Goal: Task Accomplishment & Management: Manage account settings

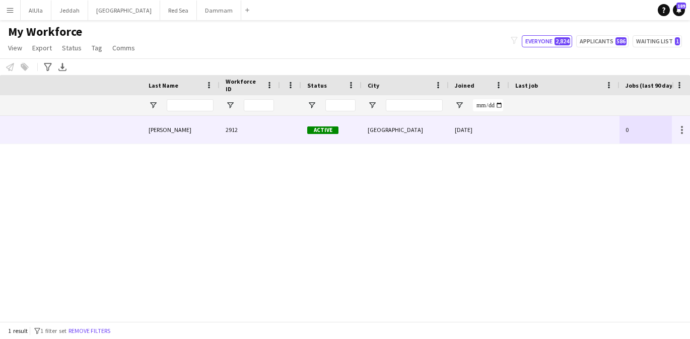
scroll to position [0, 293]
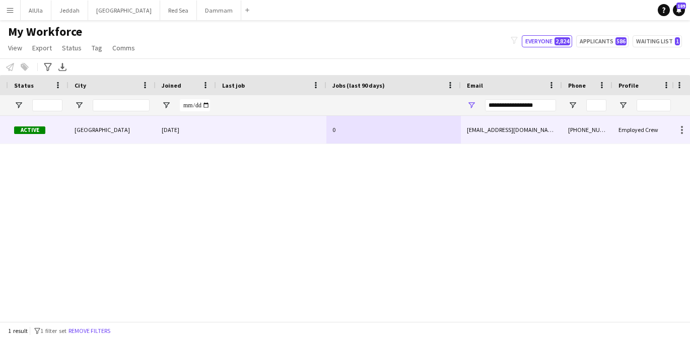
click at [269, 131] on div at bounding box center [271, 130] width 110 height 28
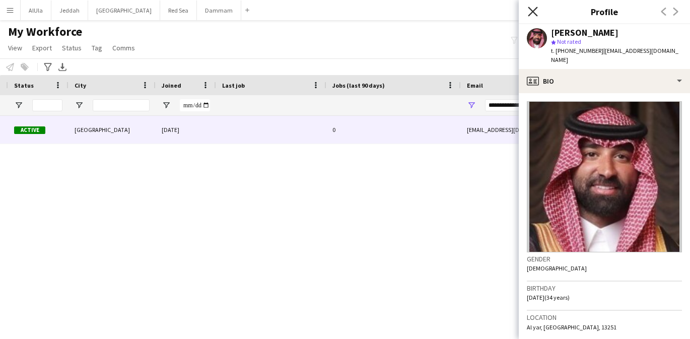
click at [531, 7] on icon "Close pop-in" at bounding box center [533, 12] width 10 height 10
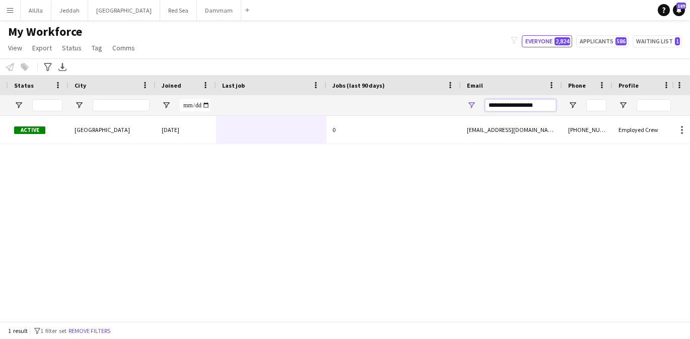
click at [499, 104] on input "**********" at bounding box center [520, 105] width 71 height 12
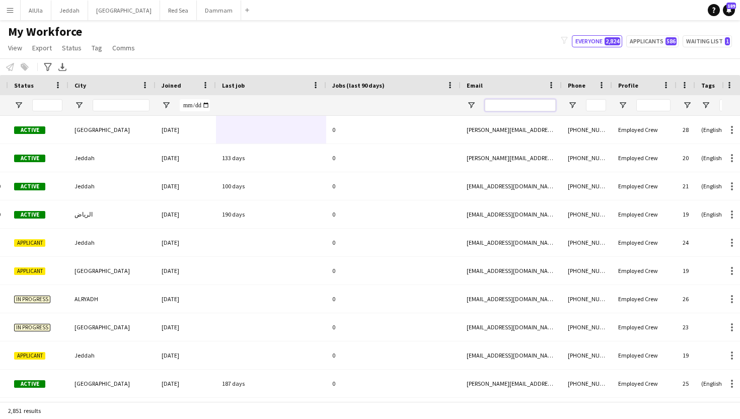
click at [509, 107] on input "Email Filter Input" at bounding box center [520, 105] width 71 height 12
paste input "**********"
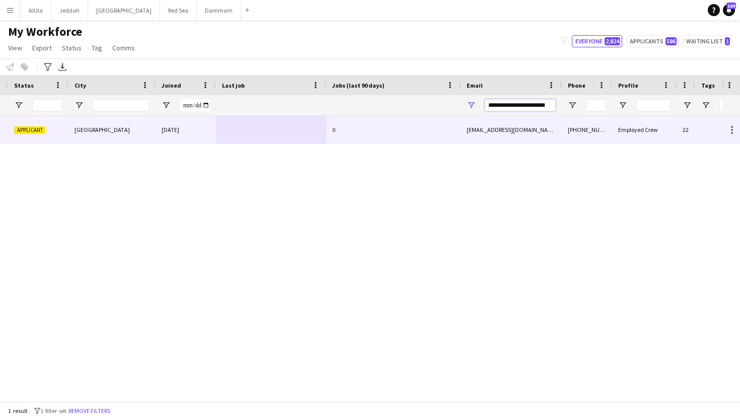
type input "**********"
click at [255, 126] on div at bounding box center [271, 130] width 110 height 28
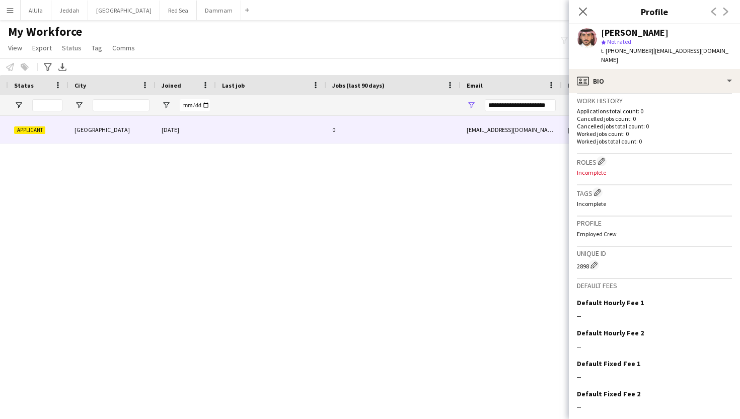
scroll to position [252, 0]
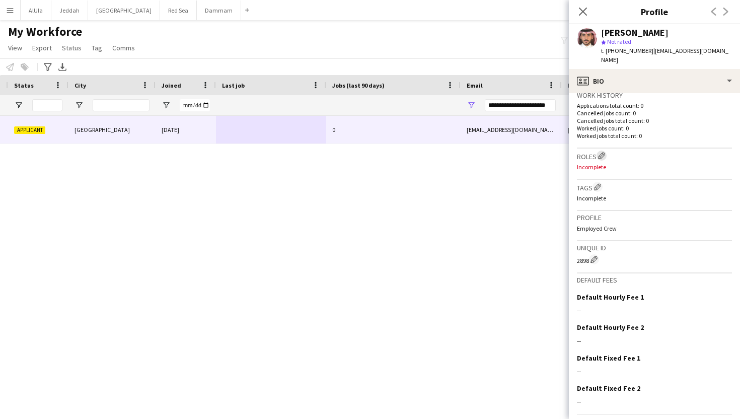
click at [599, 151] on button "Edit crew company roles" at bounding box center [602, 156] width 10 height 10
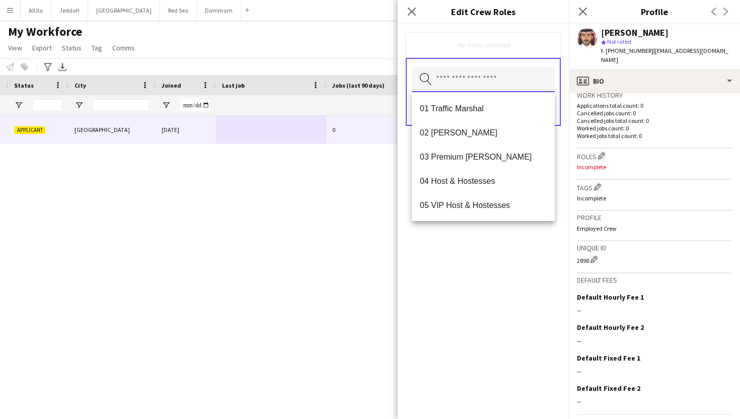
click at [480, 81] on input "text" at bounding box center [483, 79] width 143 height 25
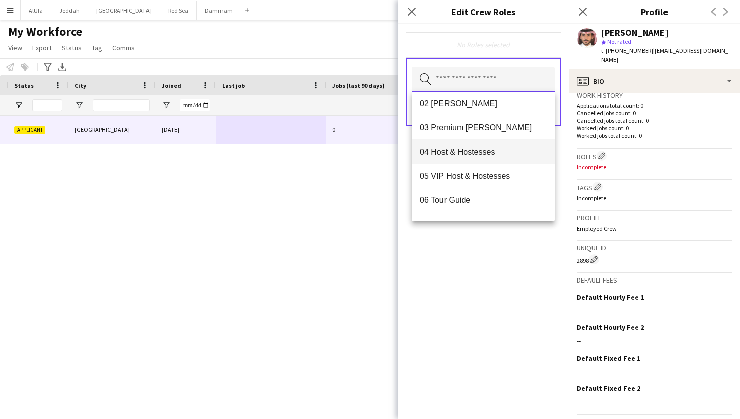
scroll to position [33, 0]
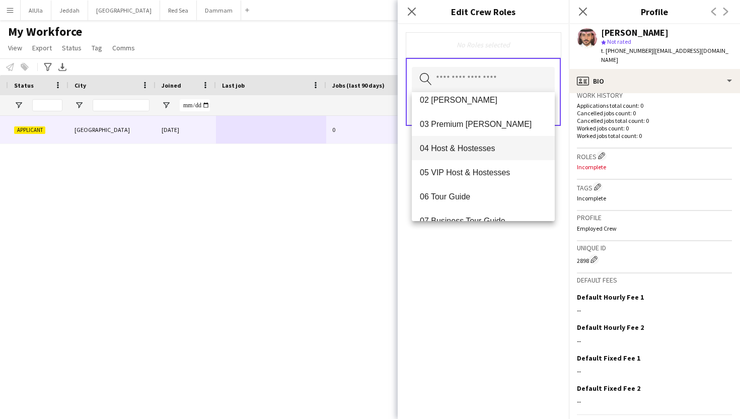
click at [458, 151] on span "04 Host & Hostesses" at bounding box center [483, 149] width 127 height 10
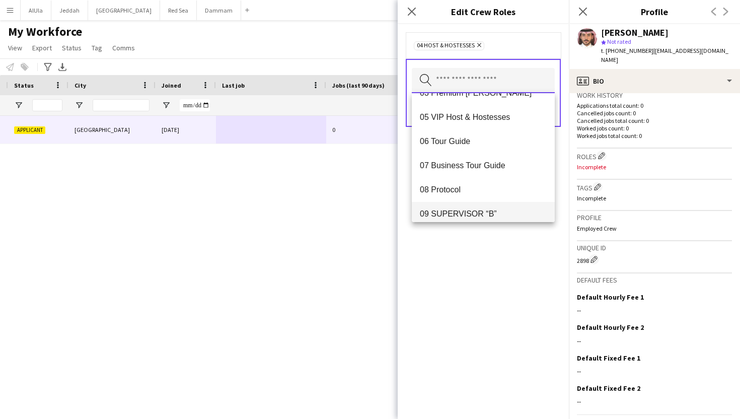
scroll to position [62, 0]
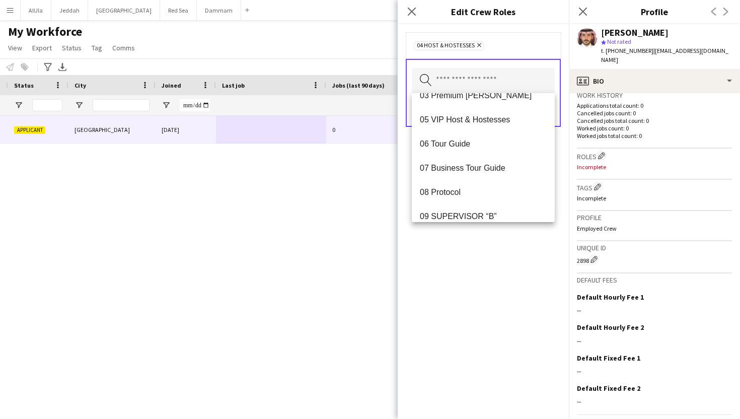
click at [471, 253] on div "04 Host & Hostesses Remove Search by role type Save" at bounding box center [483, 221] width 171 height 395
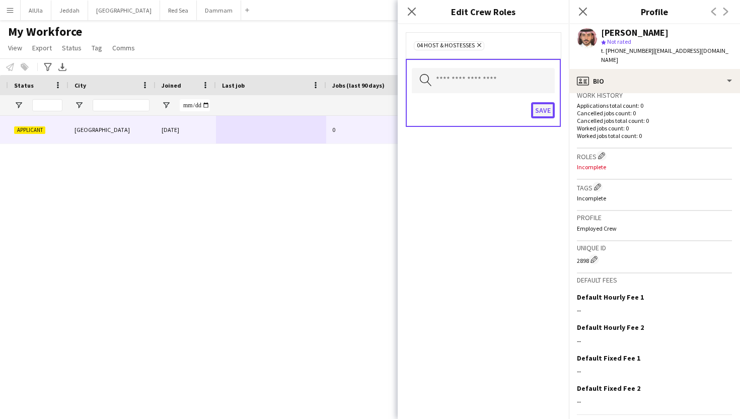
click at [537, 110] on button "Save" at bounding box center [543, 110] width 24 height 16
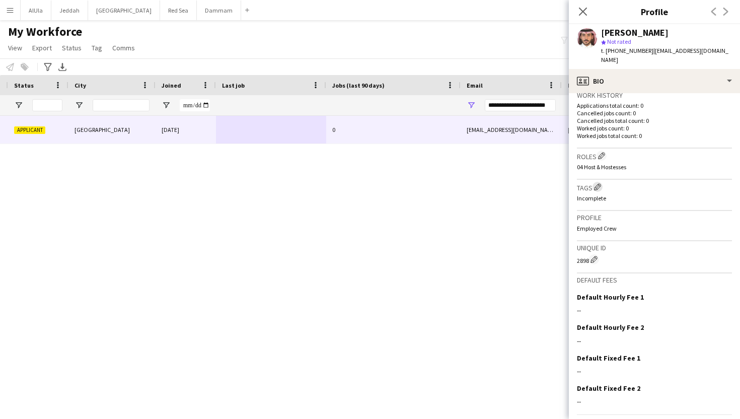
click at [599, 183] on app-icon "Edit crew company tags" at bounding box center [597, 186] width 7 height 7
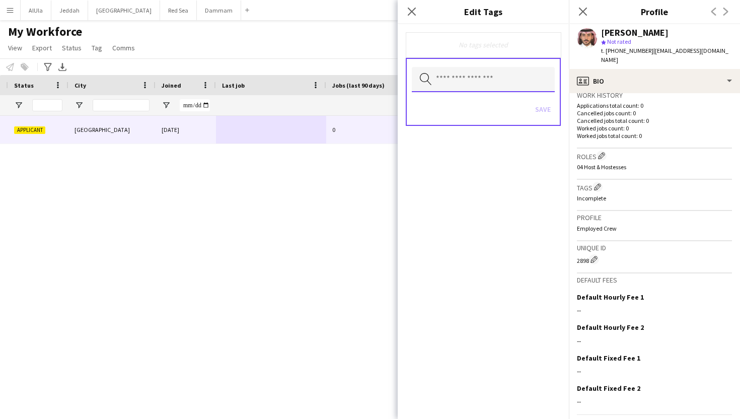
click at [455, 77] on input "text" at bounding box center [483, 79] width 143 height 25
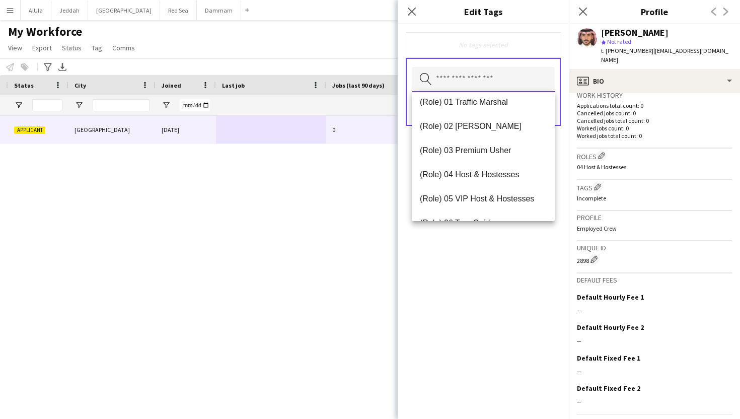
scroll to position [350, 0]
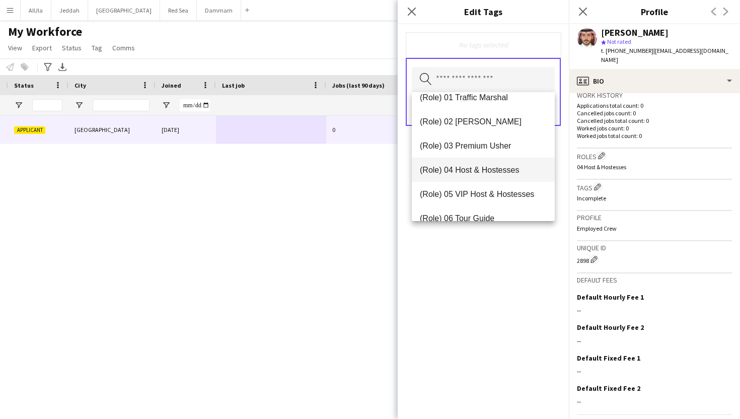
click at [455, 169] on span "(Role) 04 Host & Hostesses" at bounding box center [483, 170] width 127 height 10
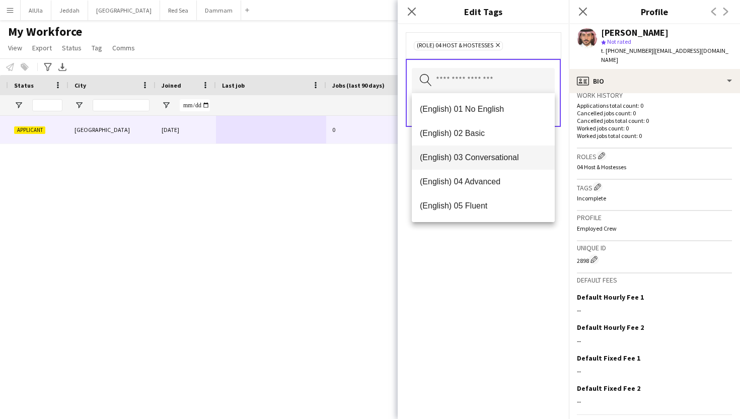
click at [475, 156] on span "(English) 03 Conversational" at bounding box center [483, 158] width 127 height 10
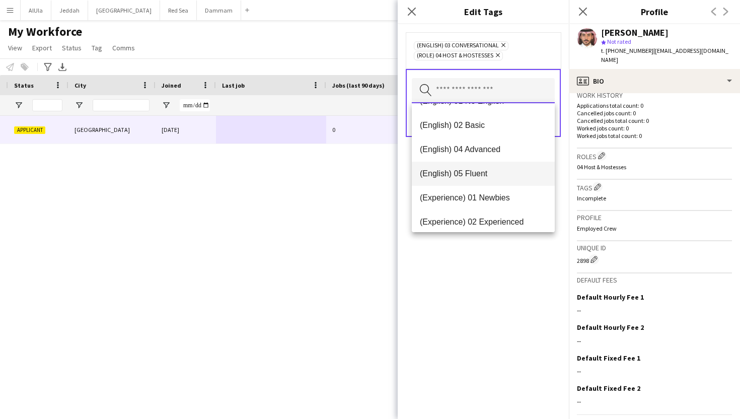
scroll to position [21, 0]
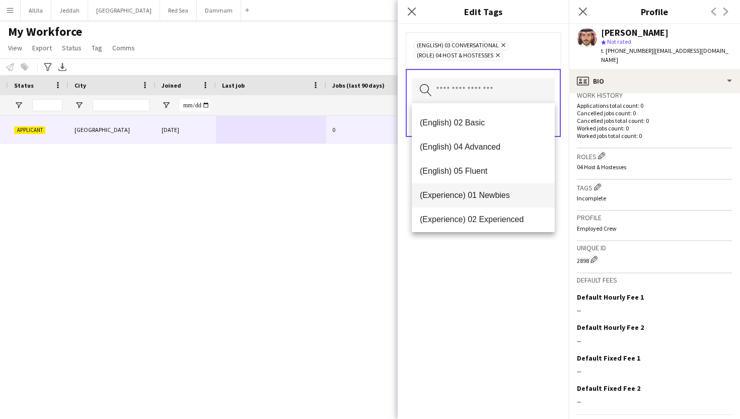
click at [482, 189] on mat-option "(Experience) 01 Newbies" at bounding box center [483, 195] width 143 height 24
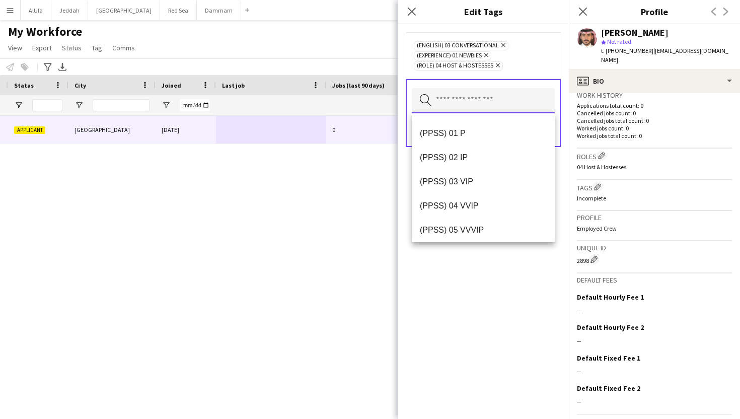
scroll to position [145, 0]
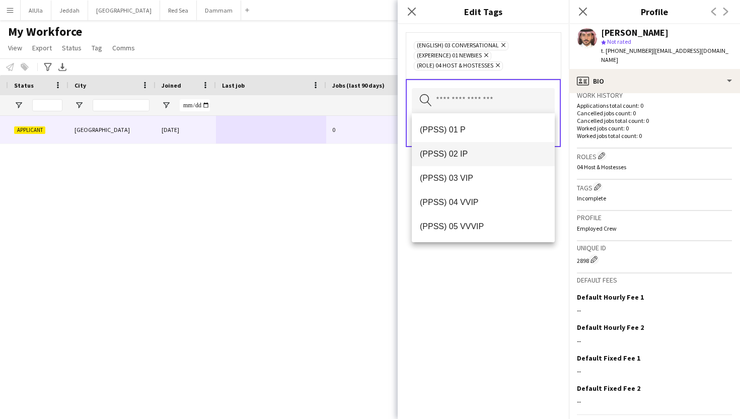
click at [481, 160] on mat-option "(PPSS) 02 IP" at bounding box center [483, 154] width 143 height 24
click at [475, 291] on div "(English) 03 Conversational Remove (Experience) 01 Newbies Remove (PPSS) 02 IP …" at bounding box center [483, 221] width 171 height 395
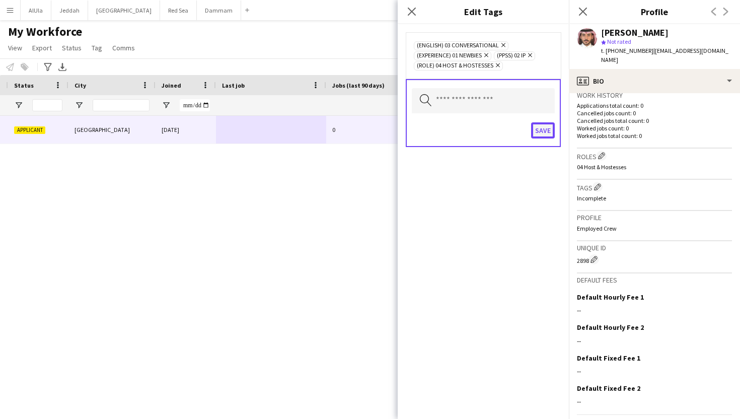
click at [542, 136] on button "Save" at bounding box center [543, 130] width 24 height 16
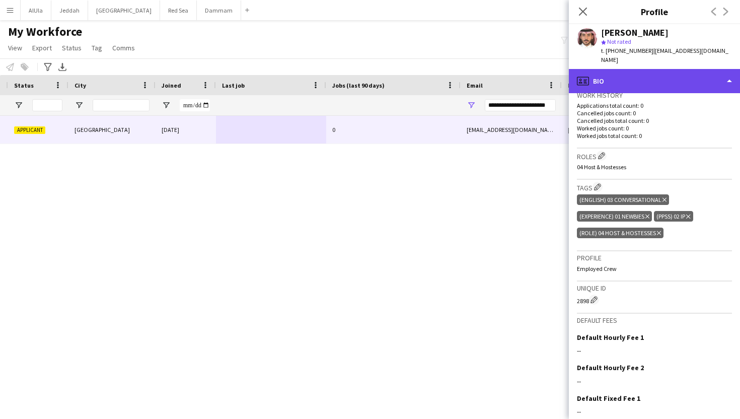
click at [637, 72] on div "profile Bio" at bounding box center [654, 81] width 171 height 24
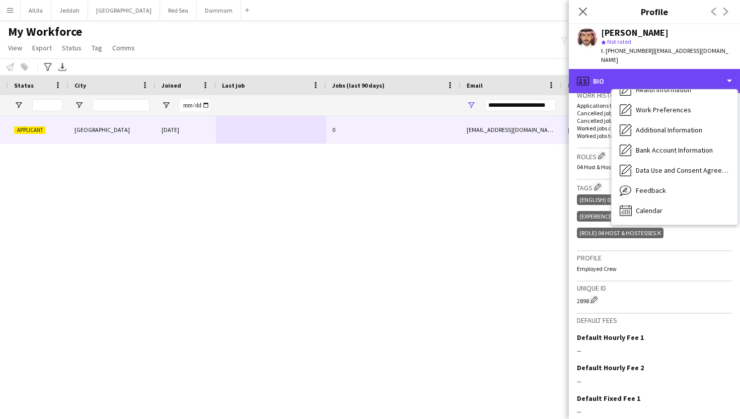
scroll to position [0, 0]
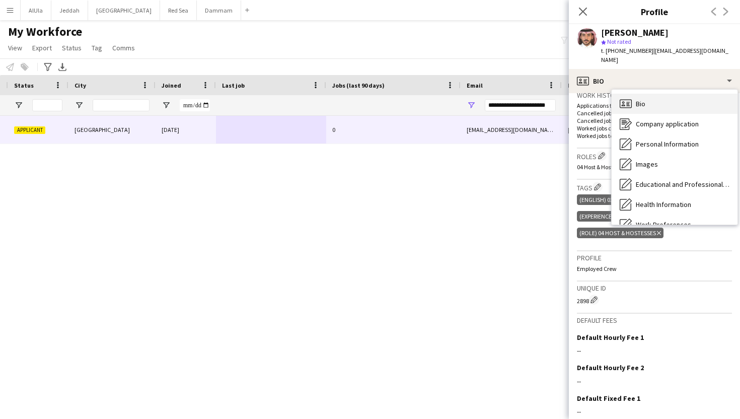
click at [637, 101] on div "Bio Bio" at bounding box center [675, 104] width 126 height 20
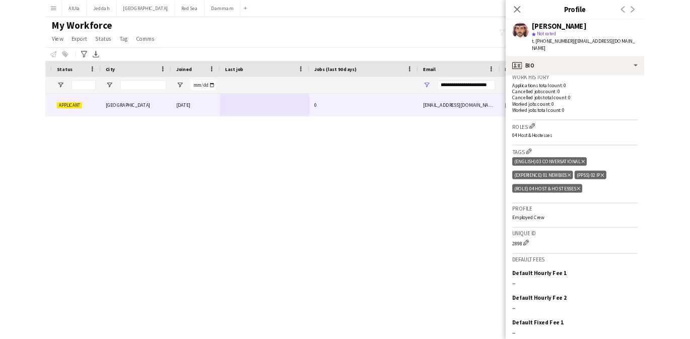
scroll to position [315, 0]
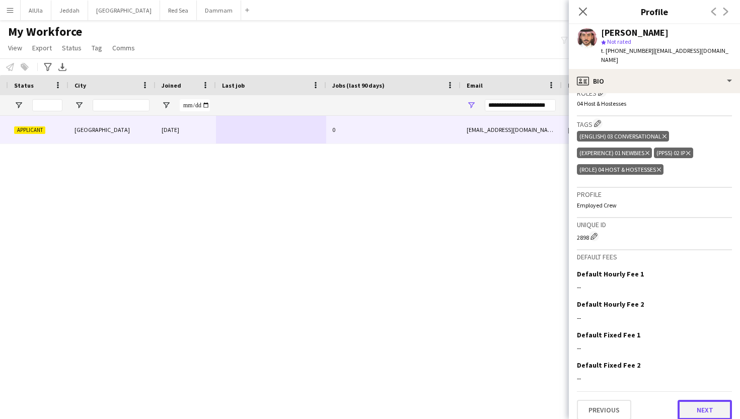
click at [689, 338] on button "Next" at bounding box center [705, 410] width 54 height 20
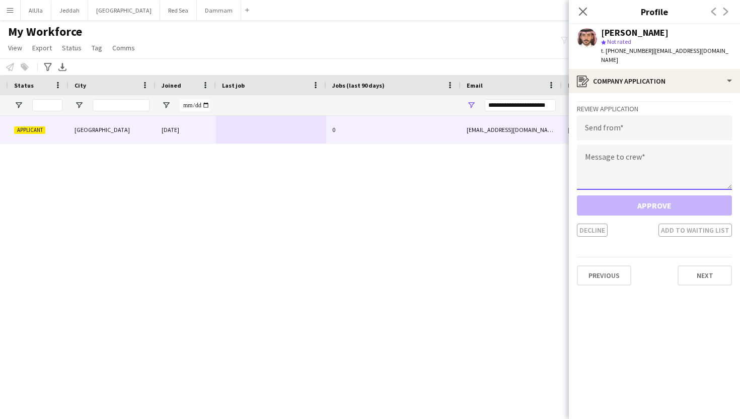
click at [616, 162] on textarea at bounding box center [654, 167] width 155 height 45
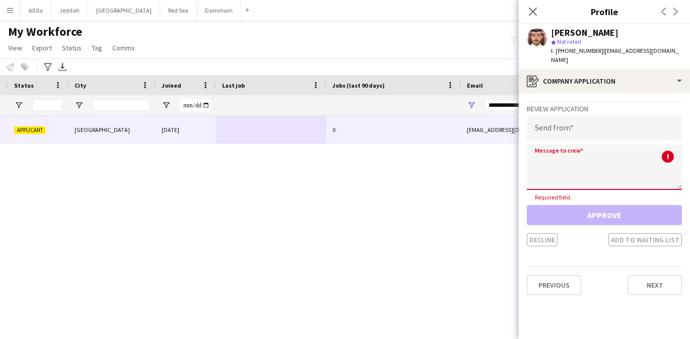
click at [592, 153] on textarea at bounding box center [604, 167] width 155 height 45
paste textarea "**********"
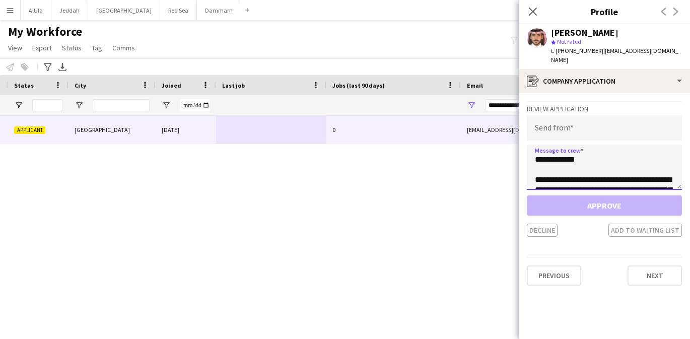
scroll to position [167, 0]
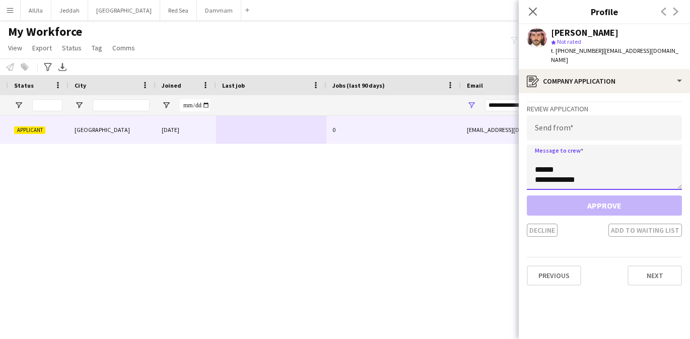
type textarea "**********"
click at [560, 115] on input "email" at bounding box center [604, 127] width 155 height 25
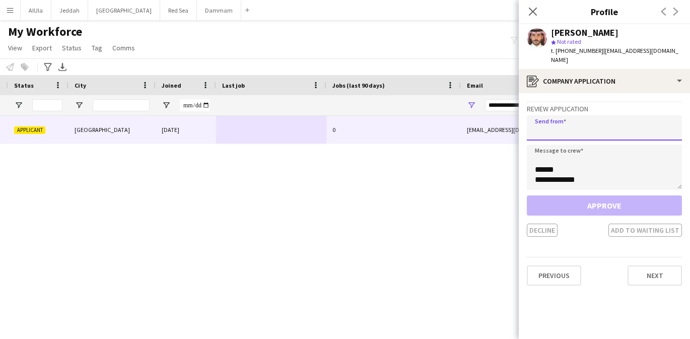
paste input "**********"
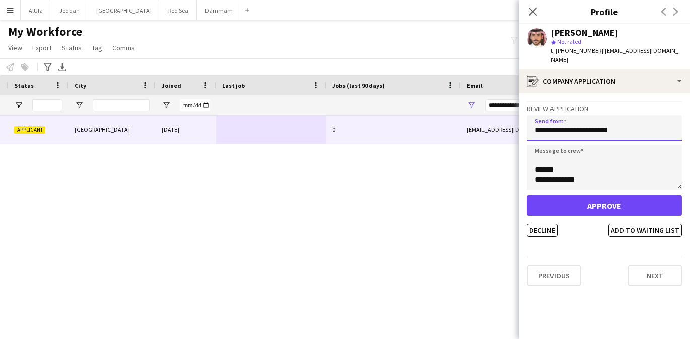
type input "**********"
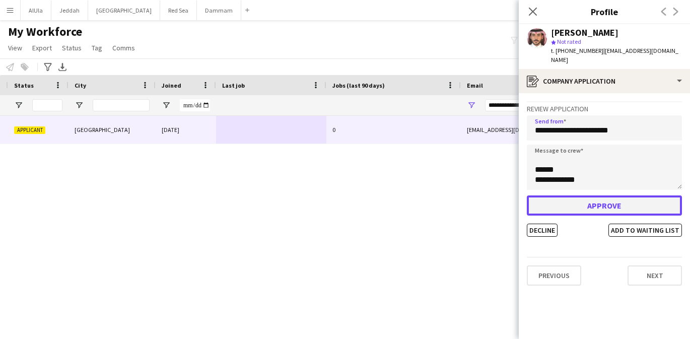
click at [586, 199] on button "Approve" at bounding box center [604, 205] width 155 height 20
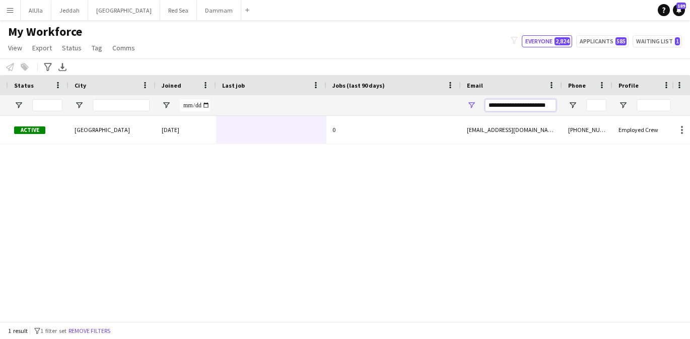
click at [504, 107] on input "**********" at bounding box center [520, 105] width 71 height 12
paste input "**********"
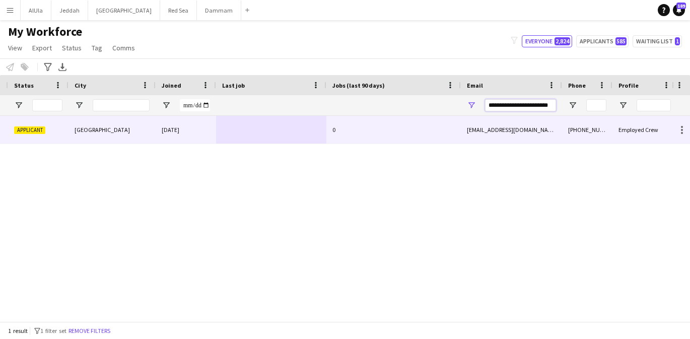
type input "**********"
click at [448, 135] on div "0" at bounding box center [393, 130] width 134 height 28
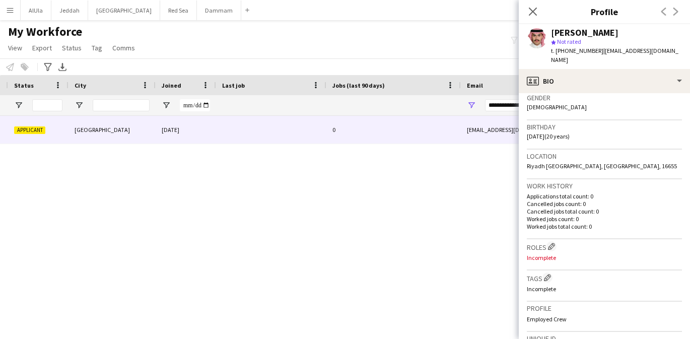
scroll to position [167, 0]
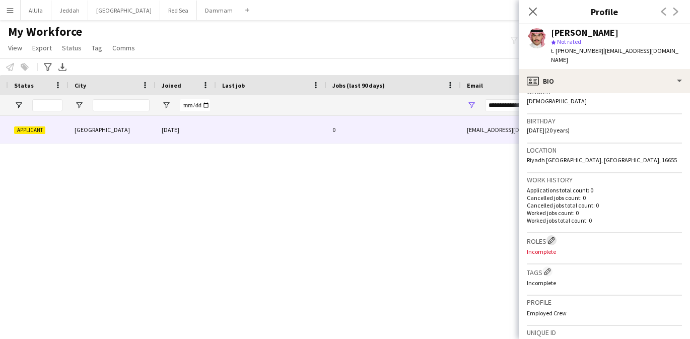
click at [552, 237] on app-icon "Edit crew company roles" at bounding box center [551, 240] width 7 height 7
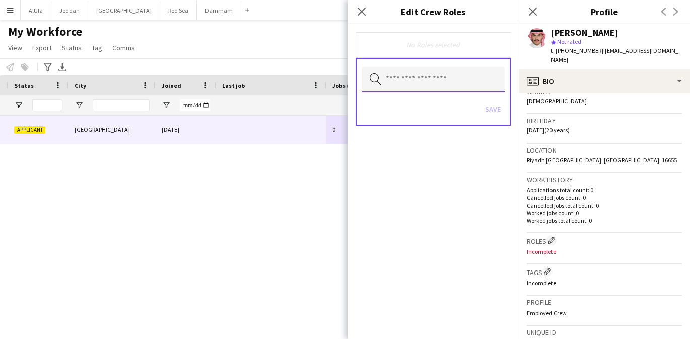
click at [445, 74] on input "text" at bounding box center [433, 79] width 143 height 25
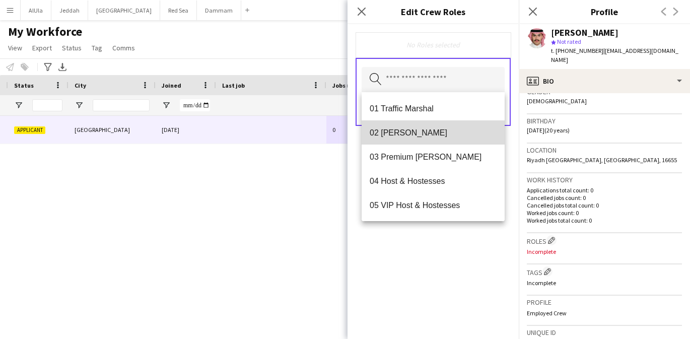
click at [420, 129] on span "02 [PERSON_NAME]" at bounding box center [433, 133] width 127 height 10
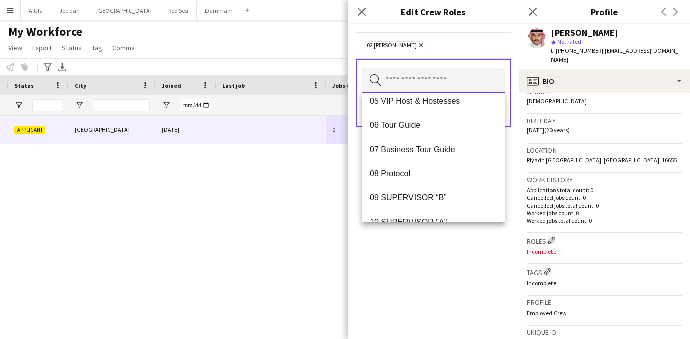
scroll to position [83, 0]
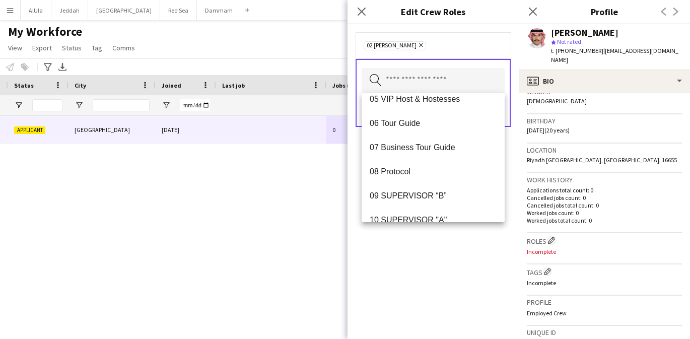
click at [426, 250] on div "02 [PERSON_NAME] Remove Search by role type Save" at bounding box center [432, 181] width 171 height 315
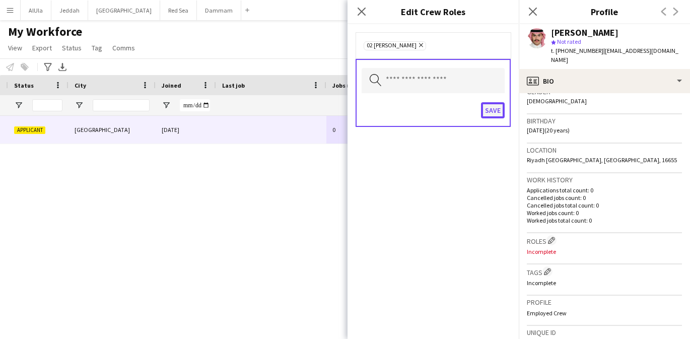
click at [494, 110] on button "Save" at bounding box center [493, 110] width 24 height 16
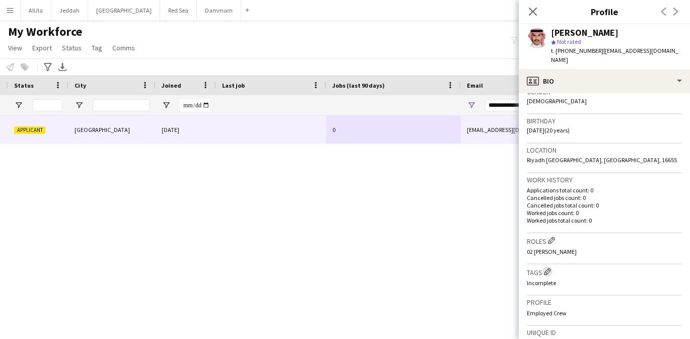
click at [548, 268] on app-icon "Edit crew company tags" at bounding box center [547, 271] width 7 height 7
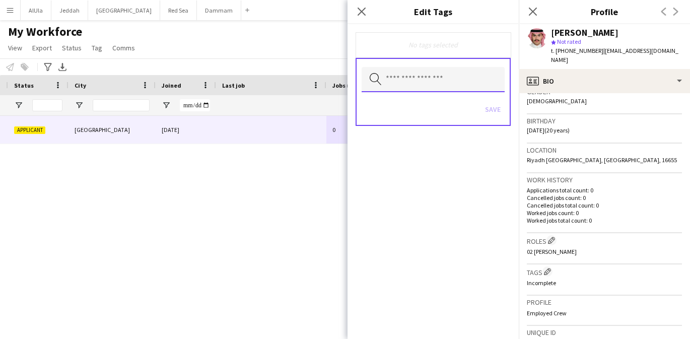
click at [431, 73] on input "text" at bounding box center [433, 79] width 143 height 25
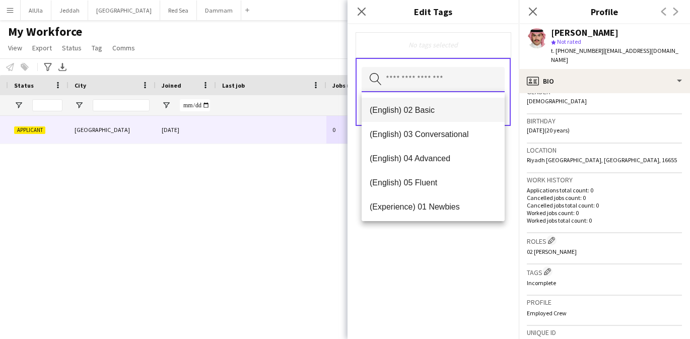
scroll to position [3, 0]
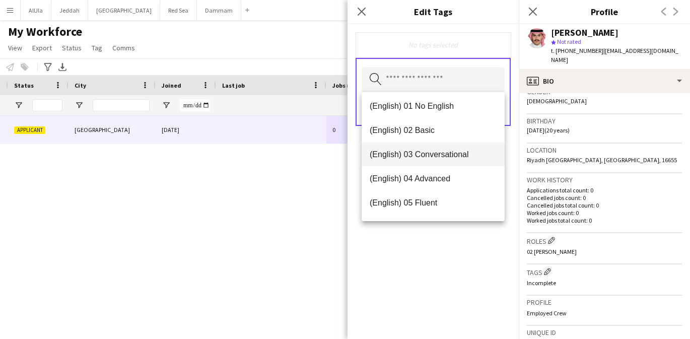
click at [432, 158] on span "(English) 03 Conversational" at bounding box center [433, 155] width 127 height 10
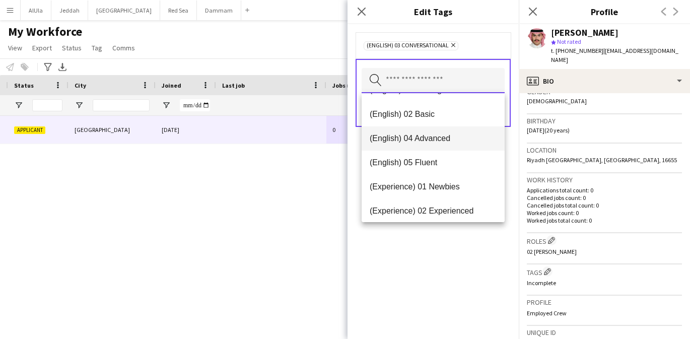
scroll to position [26, 0]
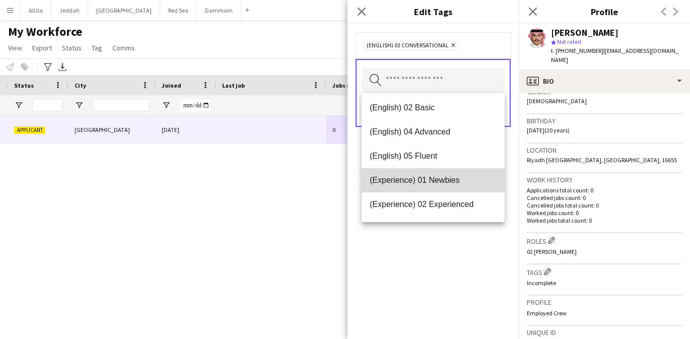
click at [443, 173] on mat-option "(Experience) 01 Newbies" at bounding box center [433, 180] width 143 height 24
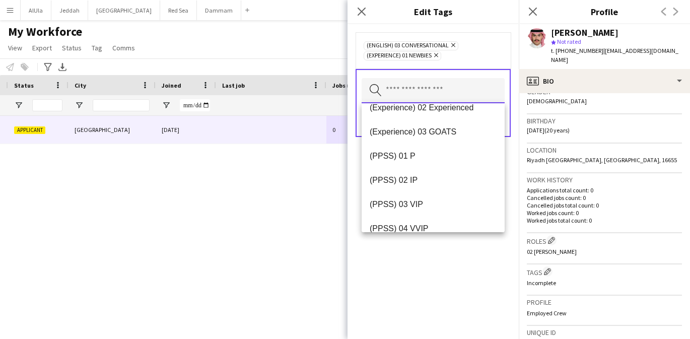
scroll to position [116, 0]
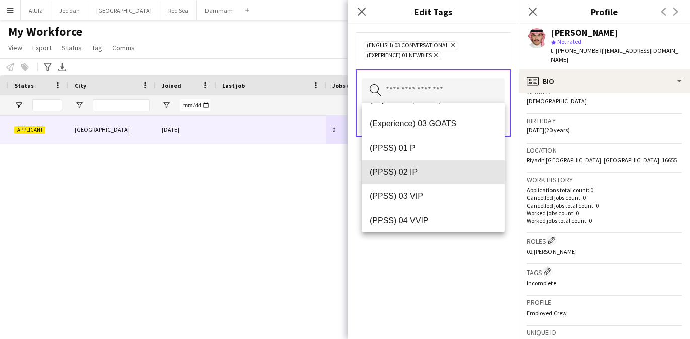
click at [443, 173] on span "(PPSS) 02 IP" at bounding box center [433, 172] width 127 height 10
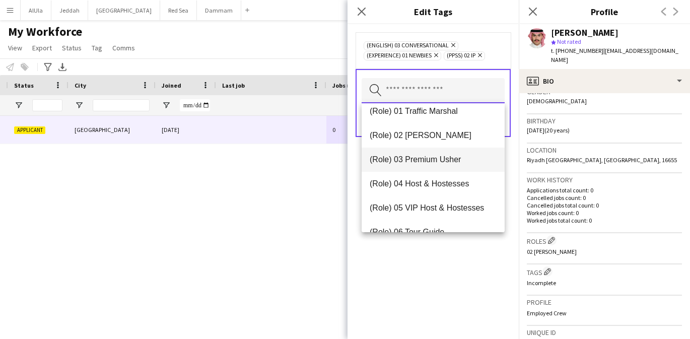
scroll to position [278, 0]
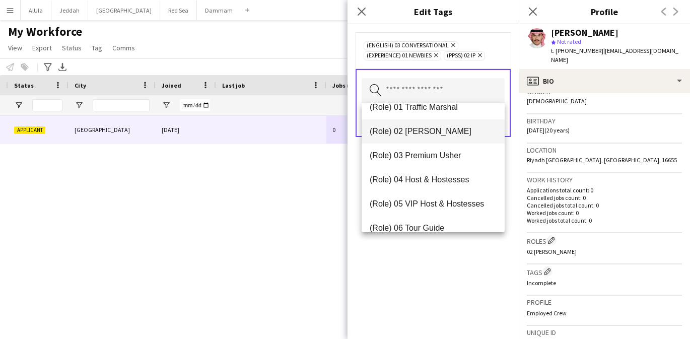
click at [434, 131] on span "(Role) 02 [PERSON_NAME]" at bounding box center [433, 131] width 127 height 10
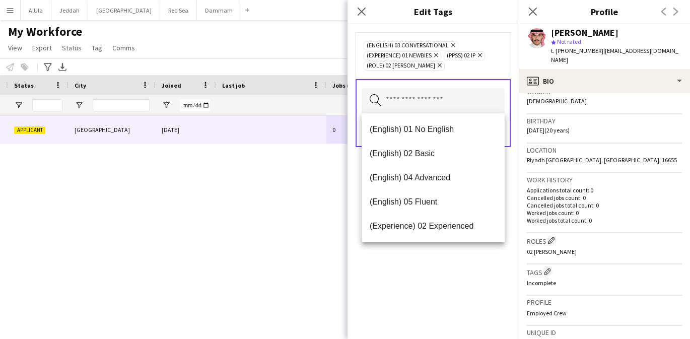
click at [458, 272] on div "(English) 03 Conversational Remove (Experience) 01 Newbies Remove (PPSS) 02 IP …" at bounding box center [432, 181] width 171 height 315
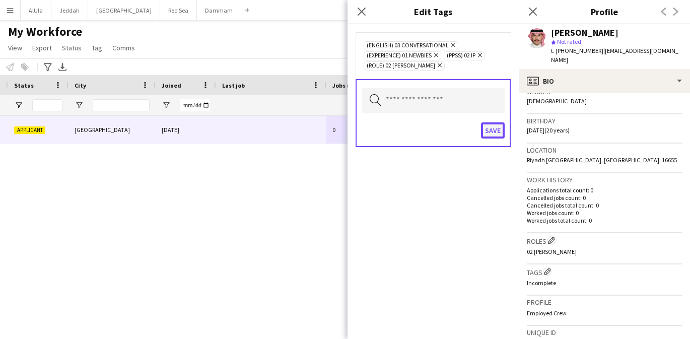
click at [495, 131] on button "Save" at bounding box center [493, 130] width 24 height 16
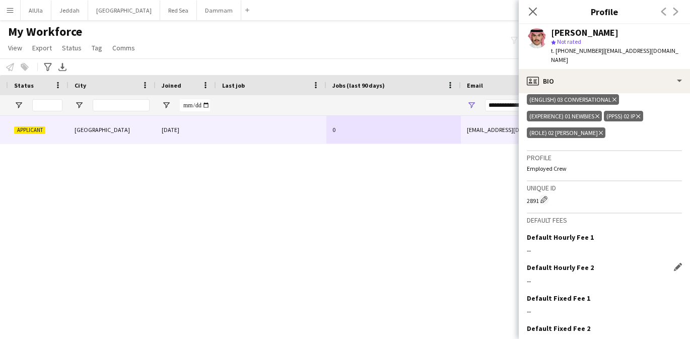
scroll to position [395, 0]
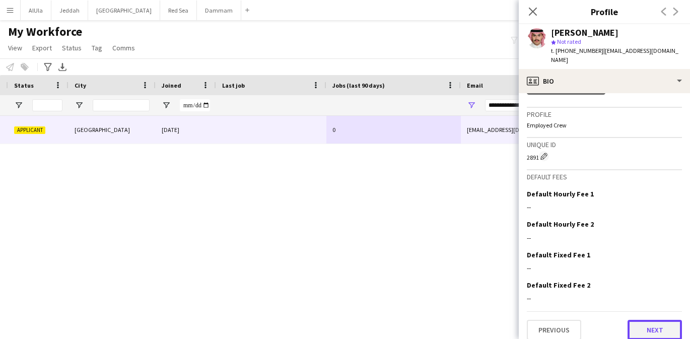
click at [649, 321] on button "Next" at bounding box center [655, 330] width 54 height 20
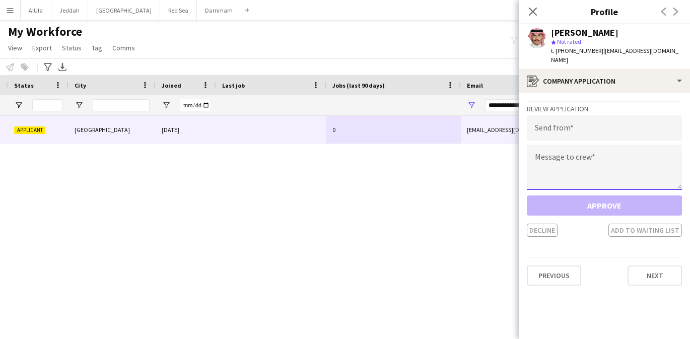
click at [574, 164] on textarea at bounding box center [604, 167] width 155 height 45
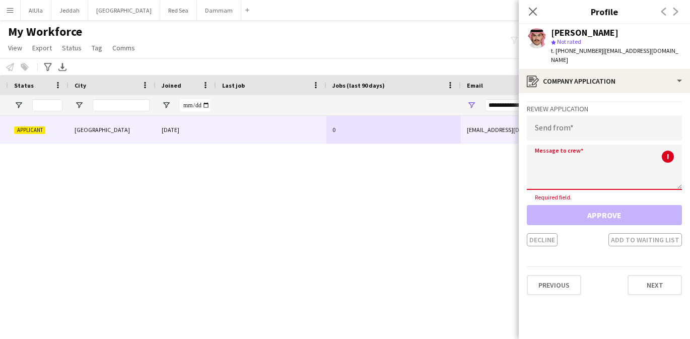
paste textarea "**********"
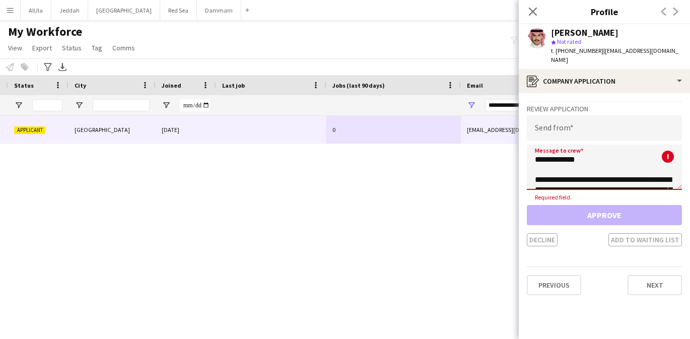
scroll to position [167, 0]
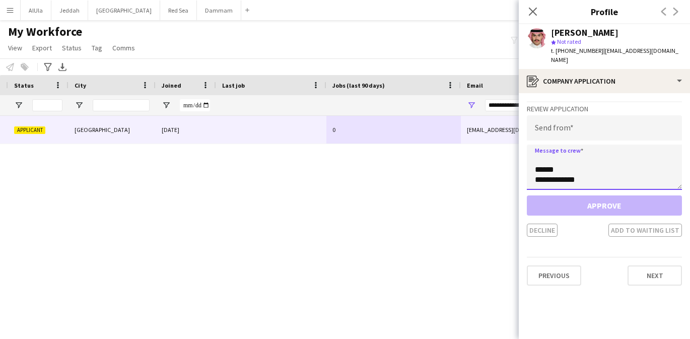
type textarea "**********"
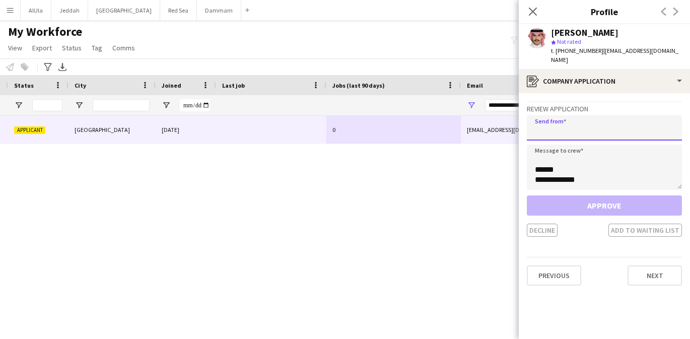
click at [542, 124] on input "email" at bounding box center [604, 127] width 155 height 25
paste input "**********"
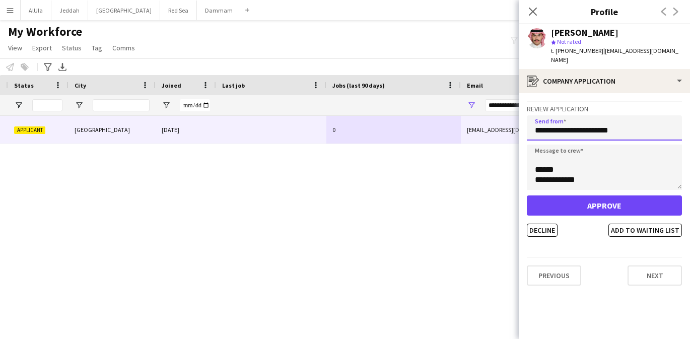
type input "**********"
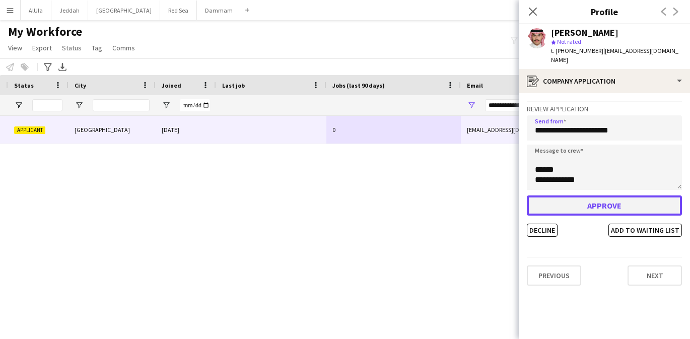
click at [559, 195] on button "Approve" at bounding box center [604, 205] width 155 height 20
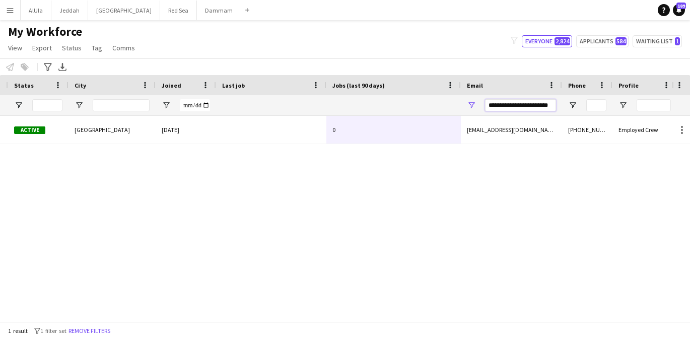
click at [521, 104] on input "**********" at bounding box center [520, 105] width 71 height 12
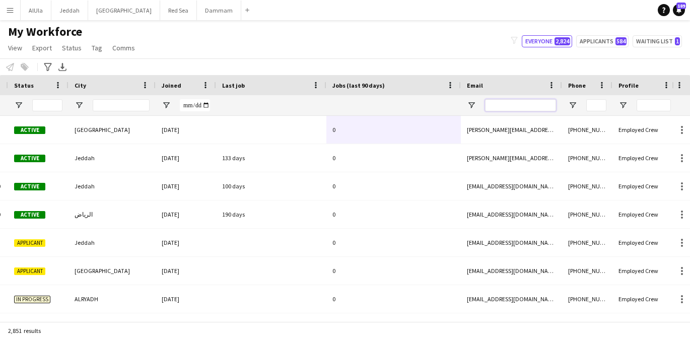
paste input "**********"
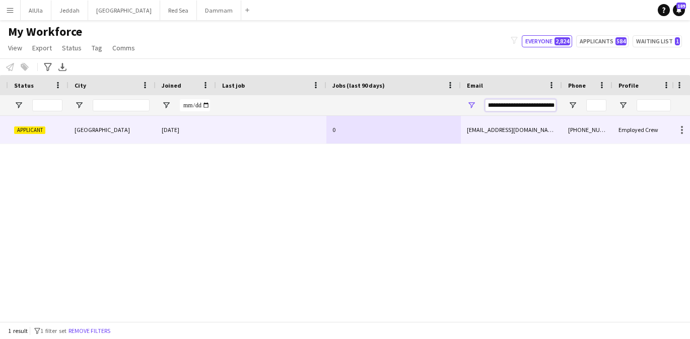
type input "**********"
click at [460, 136] on div "0" at bounding box center [393, 130] width 134 height 28
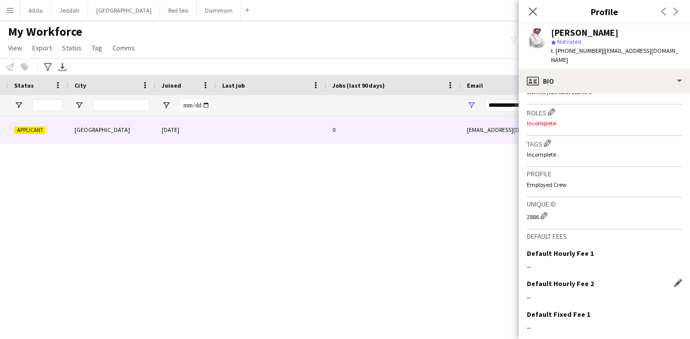
scroll to position [290, 0]
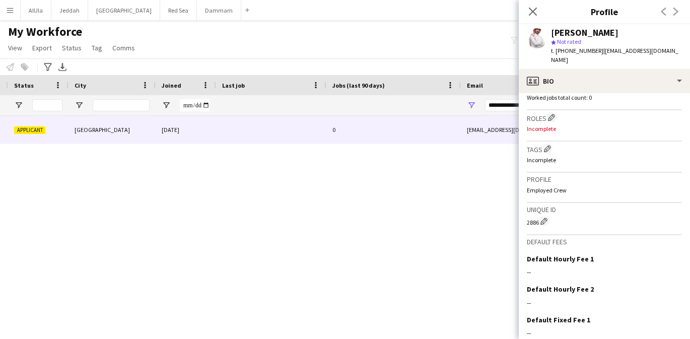
click at [549, 113] on h3 "Roles Edit crew company roles" at bounding box center [604, 117] width 155 height 11
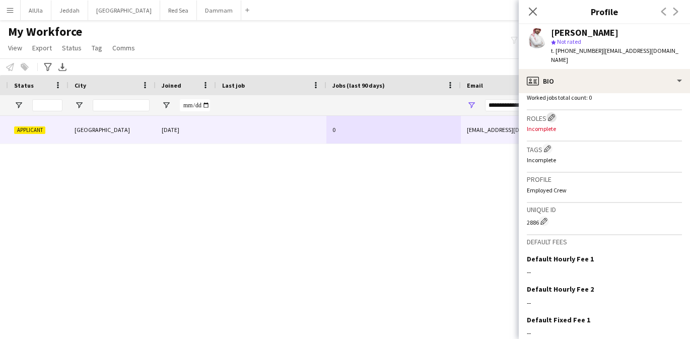
click at [554, 112] on button "Edit crew company roles" at bounding box center [551, 117] width 10 height 10
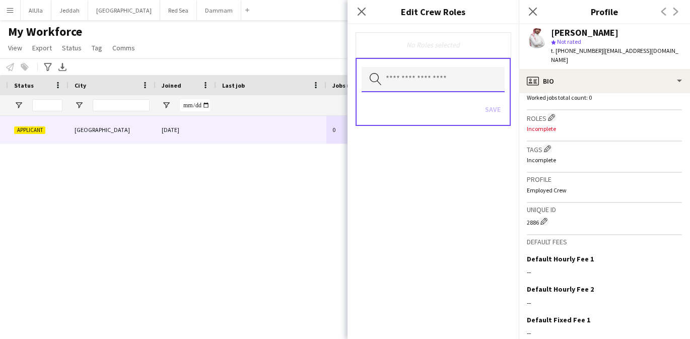
click at [453, 77] on input "text" at bounding box center [433, 79] width 143 height 25
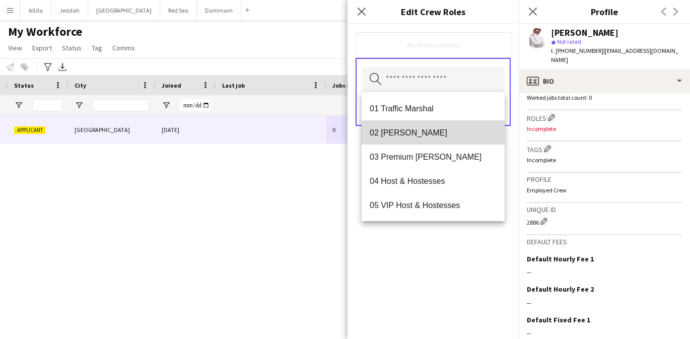
click at [421, 141] on mat-option "02 [PERSON_NAME]" at bounding box center [433, 132] width 143 height 24
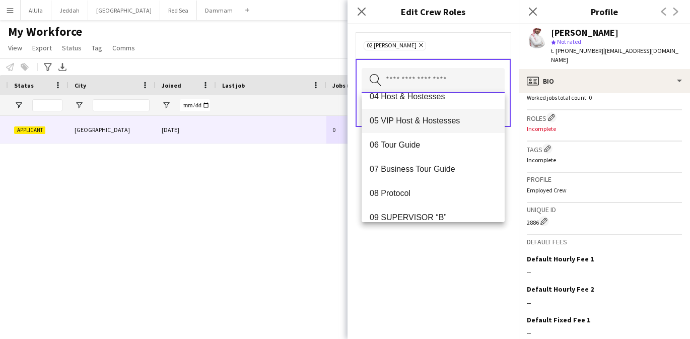
scroll to position [0, 0]
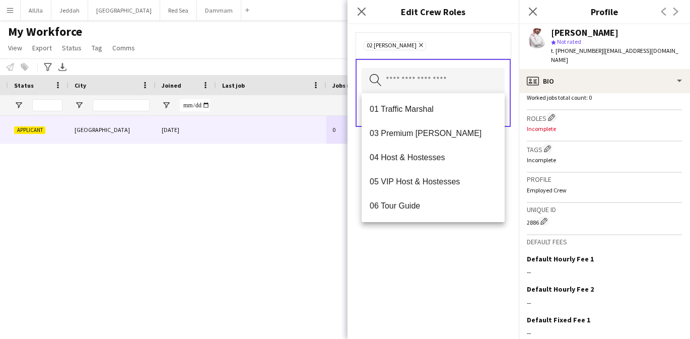
click at [429, 253] on div "02 [PERSON_NAME] Remove Search by role type Save" at bounding box center [432, 181] width 171 height 315
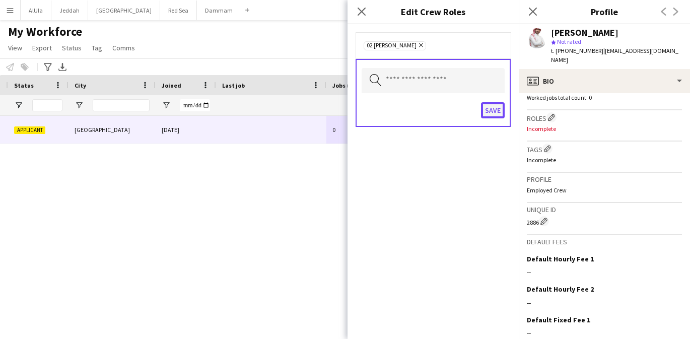
click at [495, 111] on button "Save" at bounding box center [493, 110] width 24 height 16
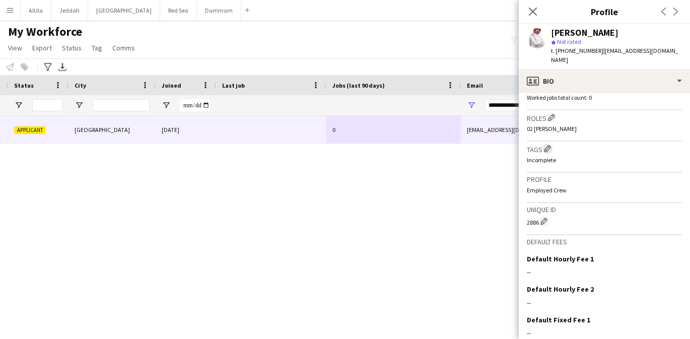
click at [549, 145] on app-icon "Edit crew company tags" at bounding box center [547, 148] width 7 height 7
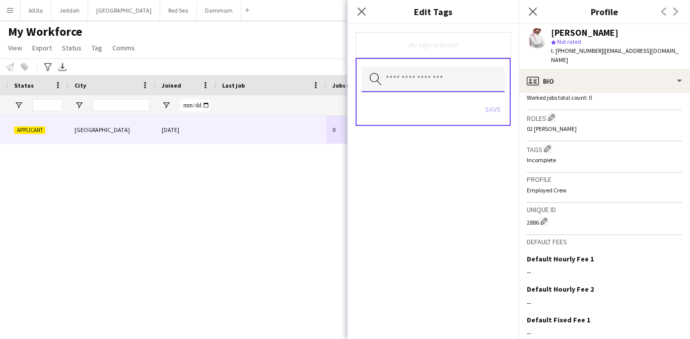
click at [433, 78] on input "text" at bounding box center [433, 79] width 143 height 25
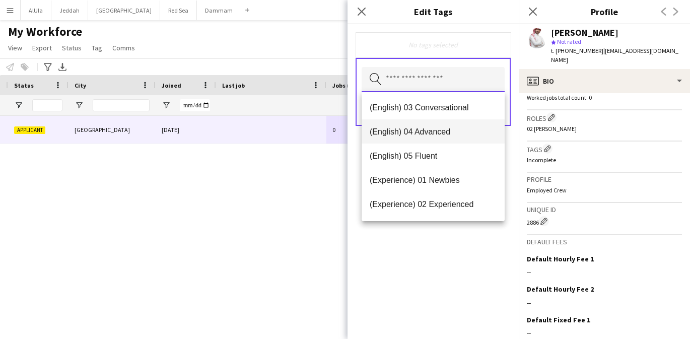
scroll to position [65, 0]
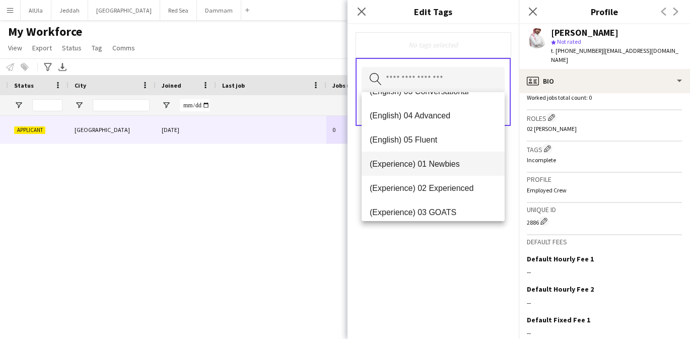
click at [426, 166] on span "(Experience) 01 Newbies" at bounding box center [433, 164] width 127 height 10
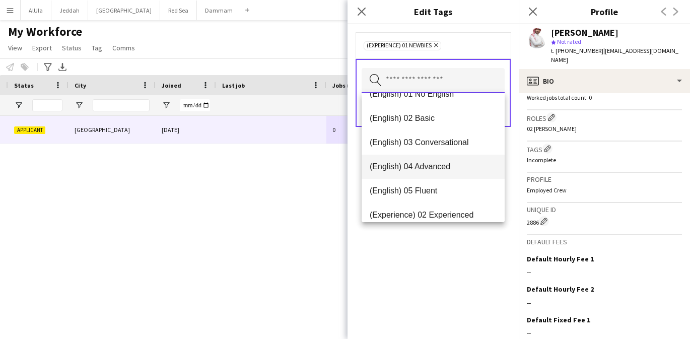
scroll to position [0, 0]
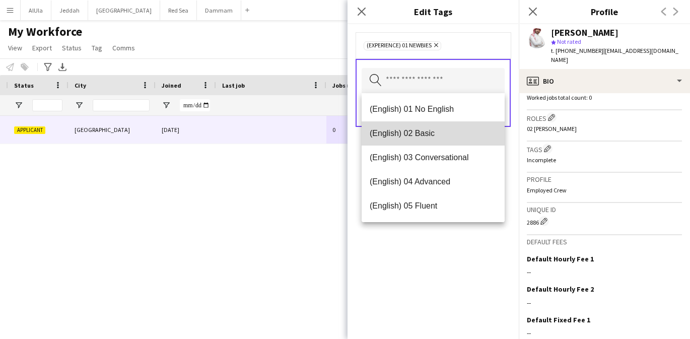
click at [430, 137] on span "(English) 02 Basic" at bounding box center [433, 133] width 127 height 10
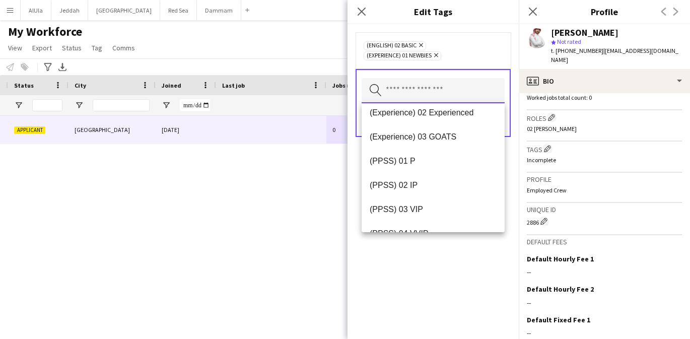
scroll to position [104, 0]
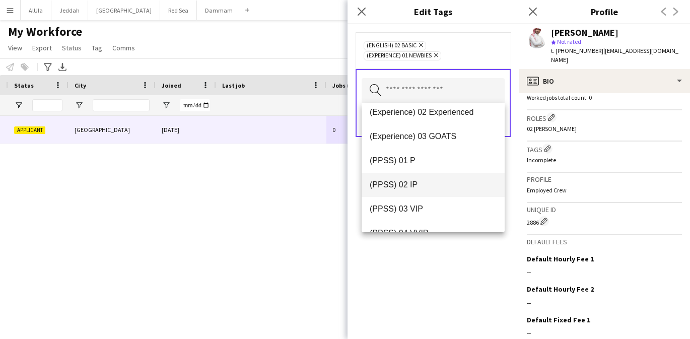
click at [430, 186] on span "(PPSS) 02 IP" at bounding box center [433, 185] width 127 height 10
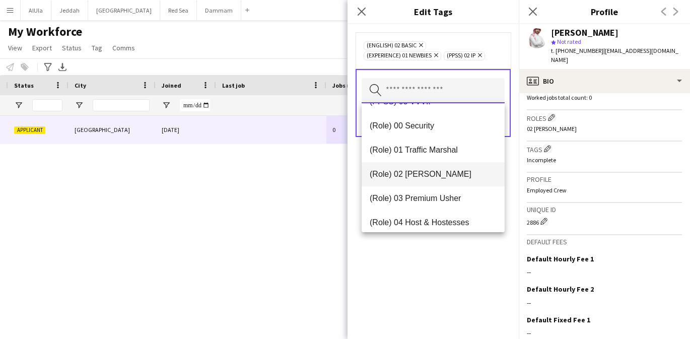
scroll to position [236, 0]
click at [428, 179] on mat-option "(Role) 02 [PERSON_NAME]" at bounding box center [433, 173] width 143 height 24
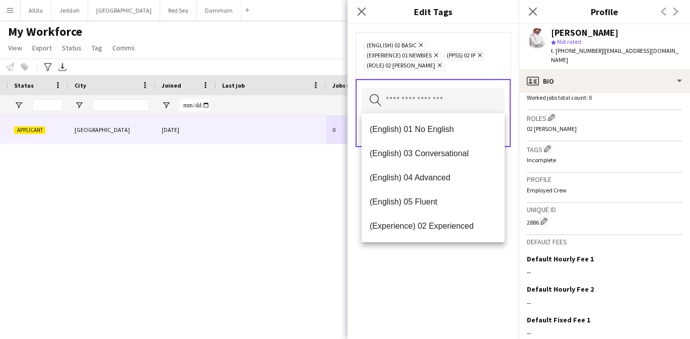
click at [440, 278] on div "(English) 02 Basic Remove (Experience) 01 Newbies Remove (PPSS) 02 IP Remove (R…" at bounding box center [432, 181] width 171 height 315
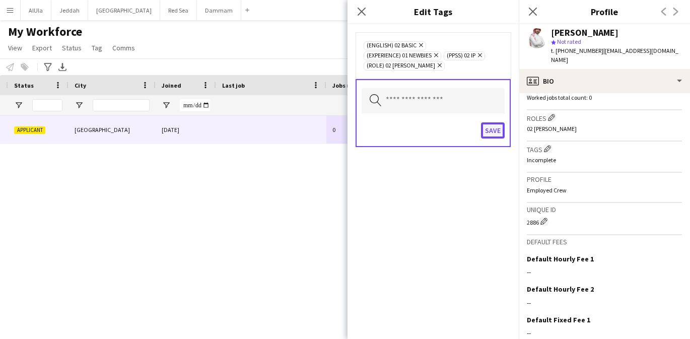
click at [498, 130] on button "Save" at bounding box center [493, 130] width 24 height 16
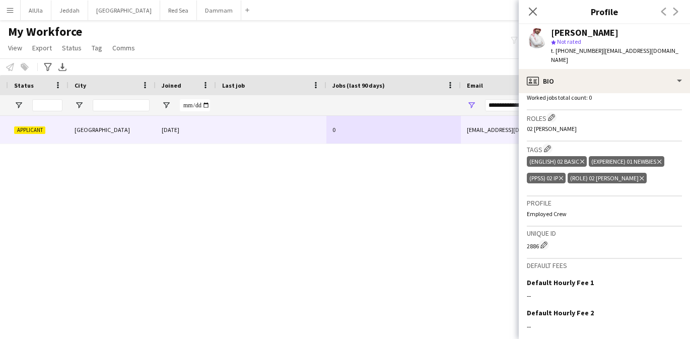
scroll to position [379, 0]
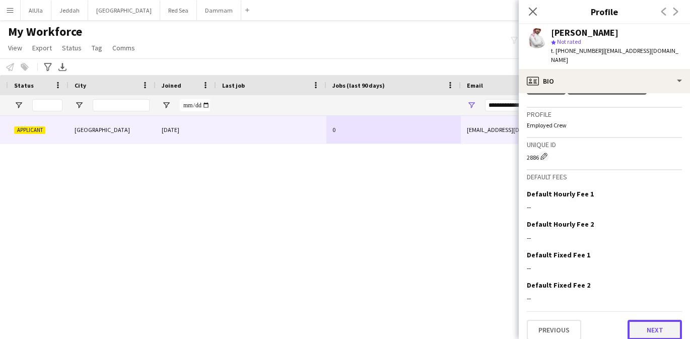
click at [642, 320] on button "Next" at bounding box center [655, 330] width 54 height 20
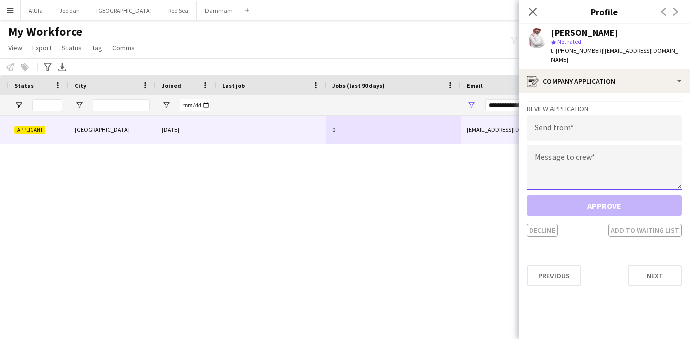
click at [558, 159] on textarea at bounding box center [604, 167] width 155 height 45
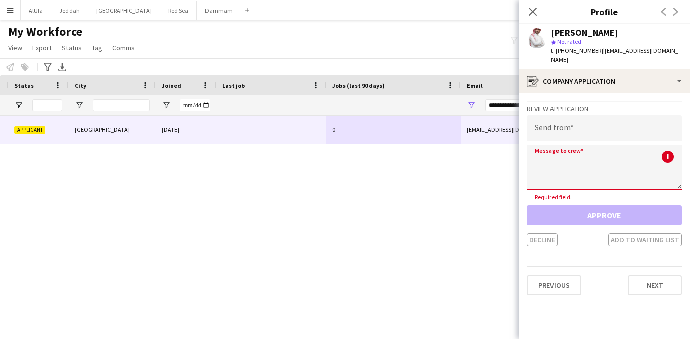
paste textarea "**********"
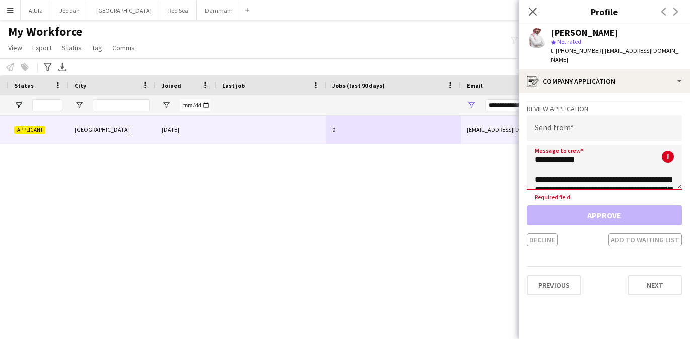
scroll to position [167, 0]
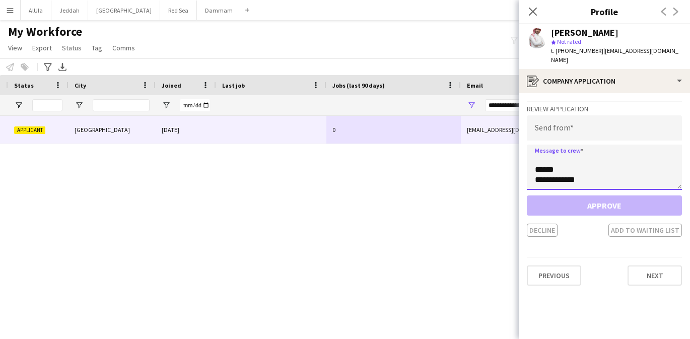
type textarea "**********"
click at [553, 116] on input "email" at bounding box center [604, 127] width 155 height 25
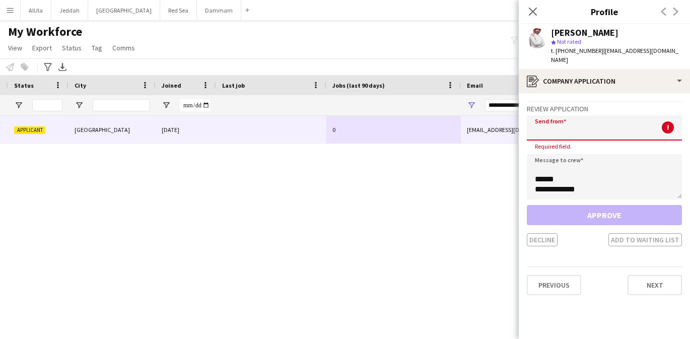
click at [562, 118] on input "email" at bounding box center [604, 127] width 155 height 25
paste input "**********"
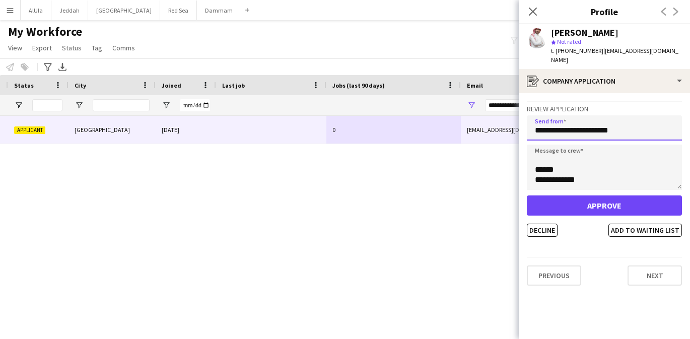
type input "**********"
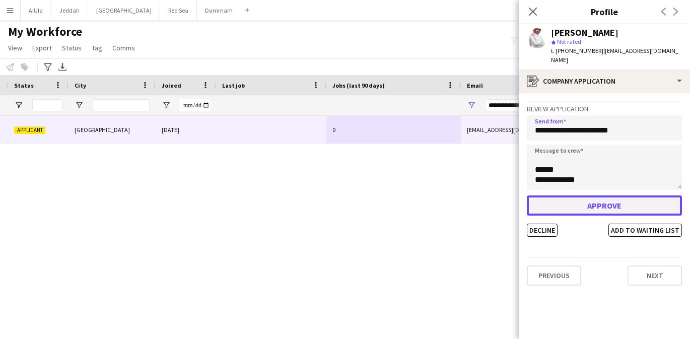
click at [569, 195] on button "Approve" at bounding box center [604, 205] width 155 height 20
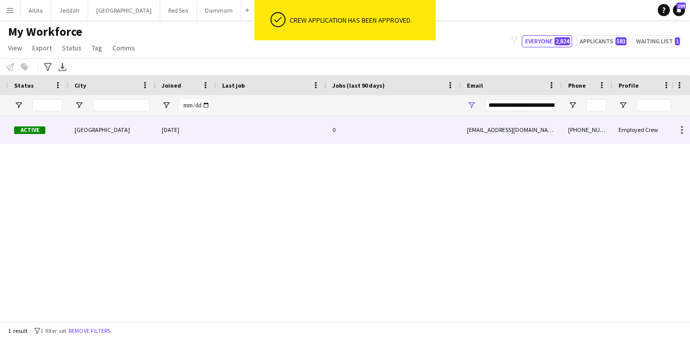
click at [519, 137] on div "[EMAIL_ADDRESS][DOMAIN_NAME]" at bounding box center [511, 130] width 101 height 28
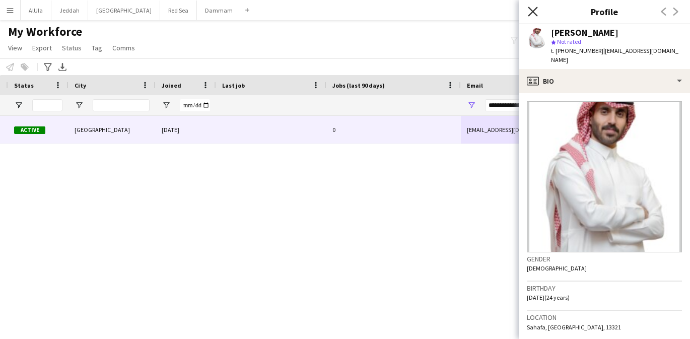
click at [534, 11] on icon "Close pop-in" at bounding box center [533, 12] width 10 height 10
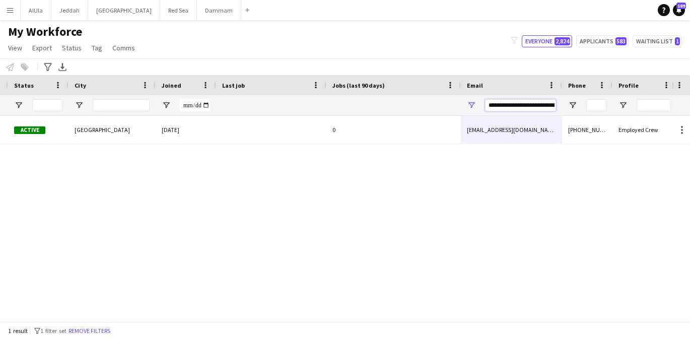
click at [524, 103] on input "**********" at bounding box center [520, 105] width 71 height 12
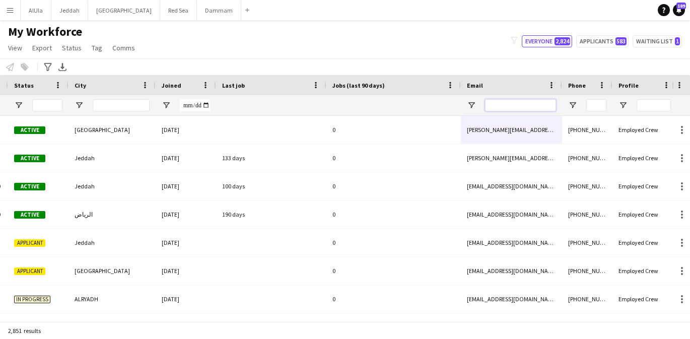
paste input "**********"
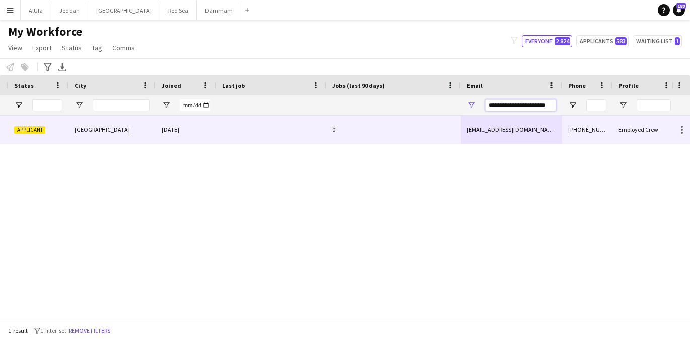
type input "**********"
click at [475, 133] on div "[EMAIL_ADDRESS][DOMAIN_NAME]" at bounding box center [511, 130] width 101 height 28
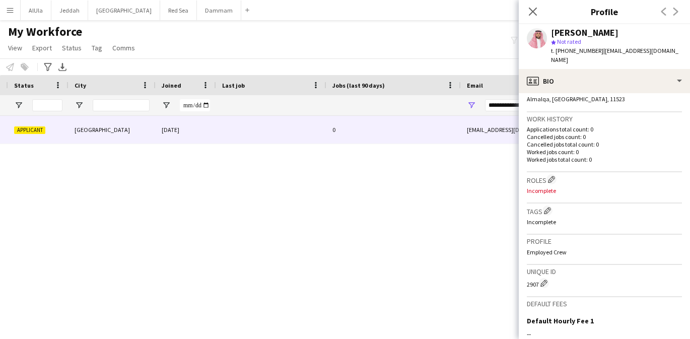
scroll to position [355, 0]
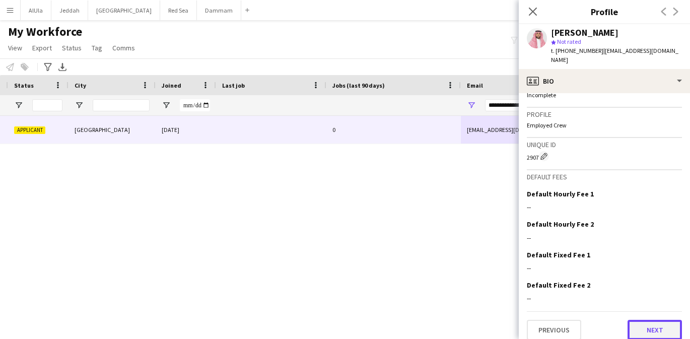
click at [649, 320] on button "Next" at bounding box center [655, 330] width 54 height 20
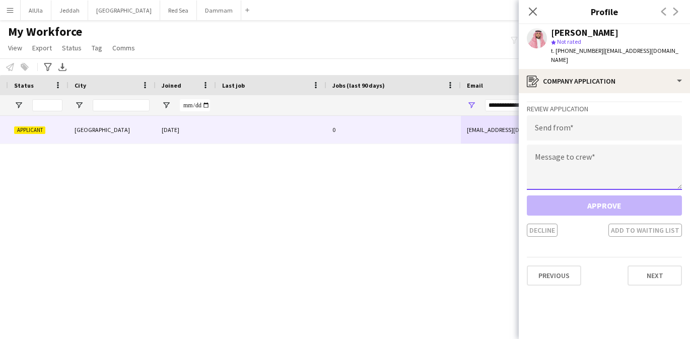
click at [592, 151] on textarea at bounding box center [604, 167] width 155 height 45
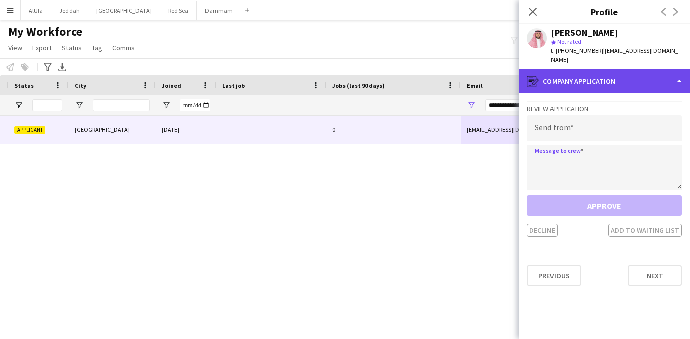
click at [583, 69] on div "register Company application" at bounding box center [604, 81] width 171 height 24
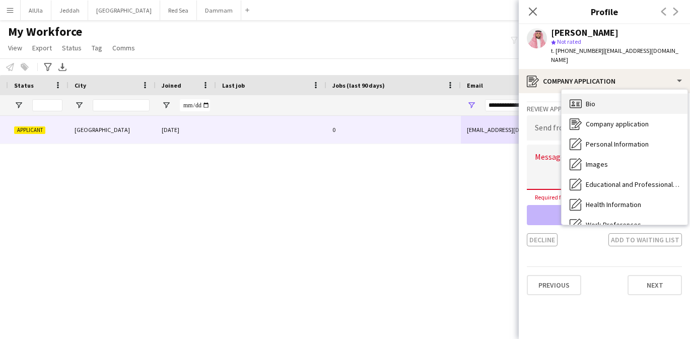
click at [582, 94] on div "Bio Bio" at bounding box center [625, 104] width 126 height 20
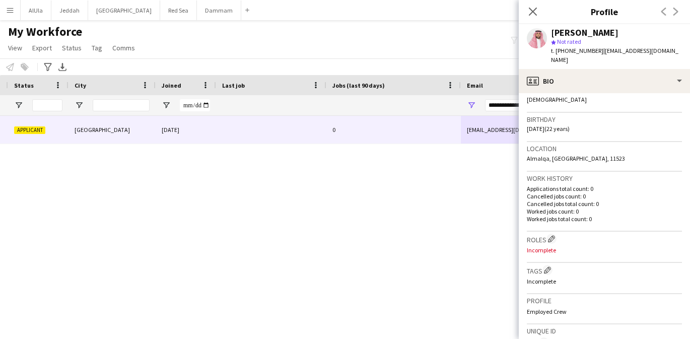
scroll to position [216, 0]
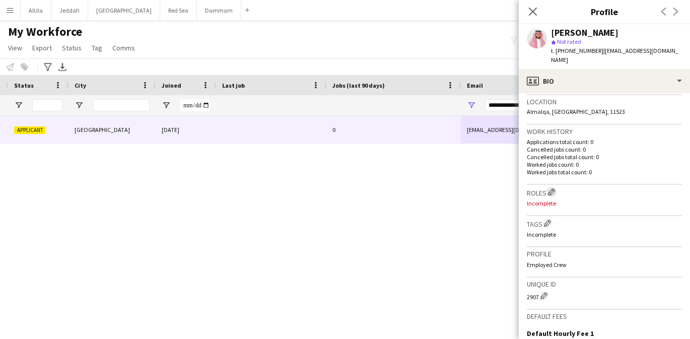
click at [553, 187] on button "Edit crew company roles" at bounding box center [551, 192] width 10 height 10
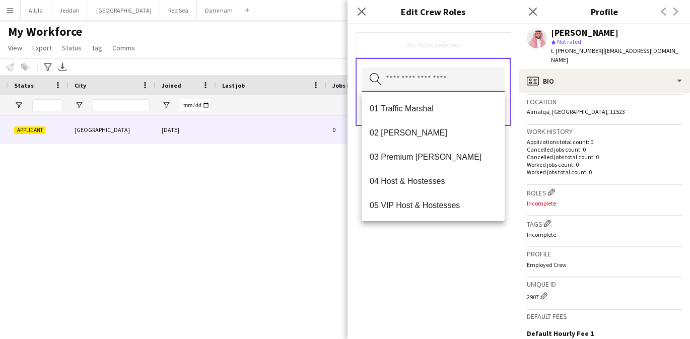
click at [452, 79] on input "text" at bounding box center [433, 79] width 143 height 25
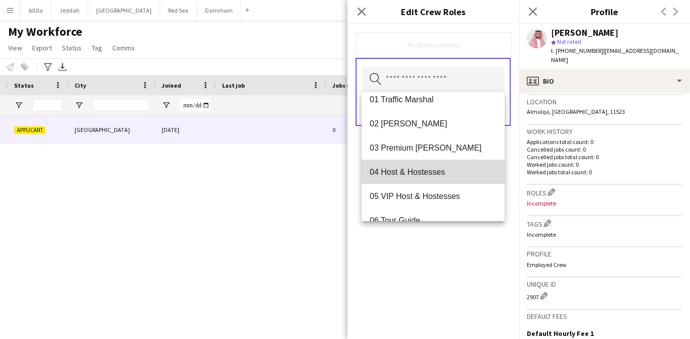
click at [414, 174] on span "04 Host & Hostesses" at bounding box center [433, 172] width 127 height 10
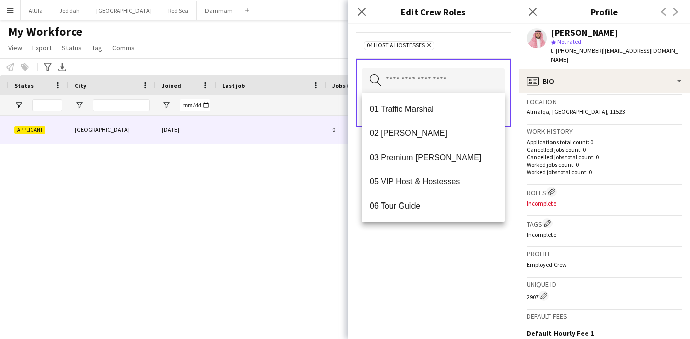
click at [463, 243] on div "04 Host & Hostesses Remove Search by role type Save" at bounding box center [432, 181] width 171 height 315
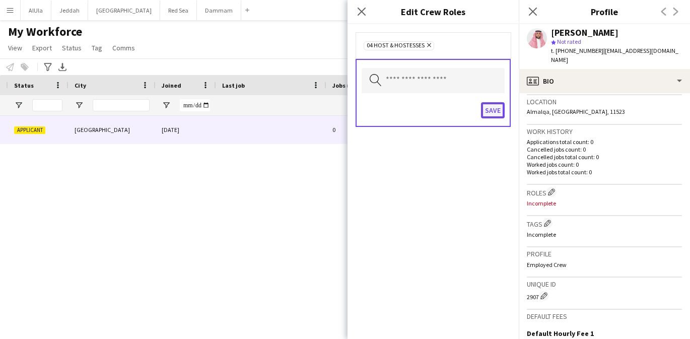
click at [496, 116] on button "Save" at bounding box center [493, 110] width 24 height 16
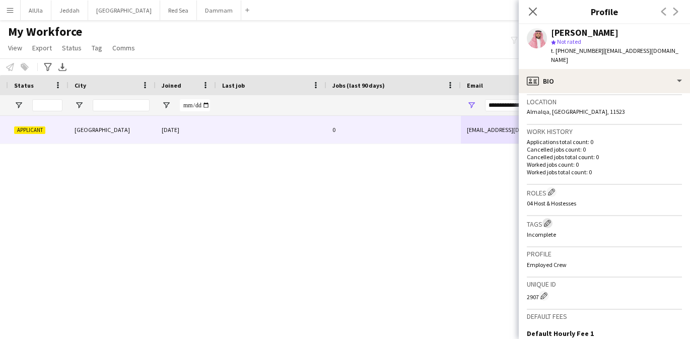
click at [549, 220] on app-icon "Edit crew company tags" at bounding box center [547, 223] width 7 height 7
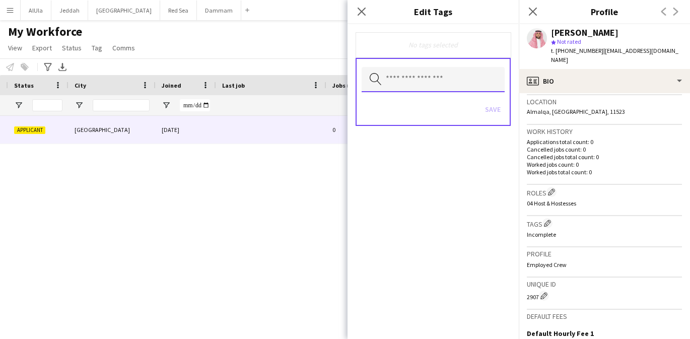
click at [441, 84] on input "text" at bounding box center [433, 79] width 143 height 25
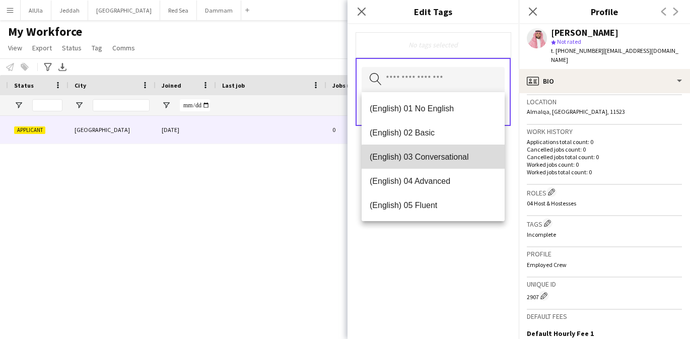
click at [434, 158] on span "(English) 03 Conversational" at bounding box center [433, 157] width 127 height 10
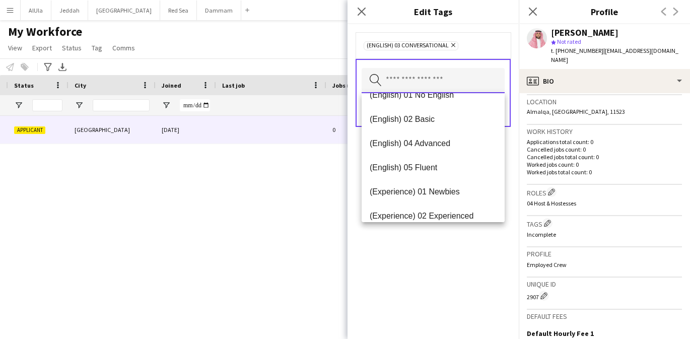
scroll to position [24, 0]
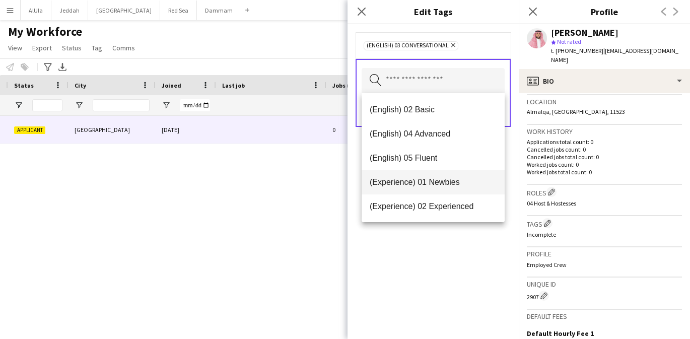
click at [436, 177] on mat-option "(Experience) 01 Newbies" at bounding box center [433, 182] width 143 height 24
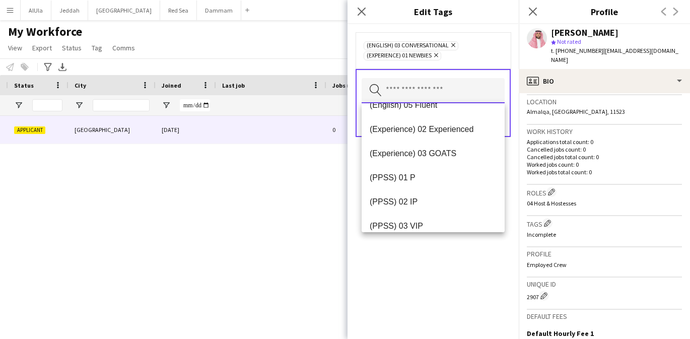
scroll to position [94, 0]
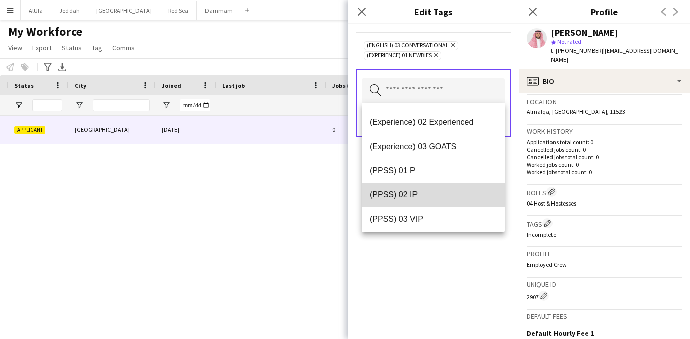
click at [432, 185] on mat-option "(PPSS) 02 IP" at bounding box center [433, 195] width 143 height 24
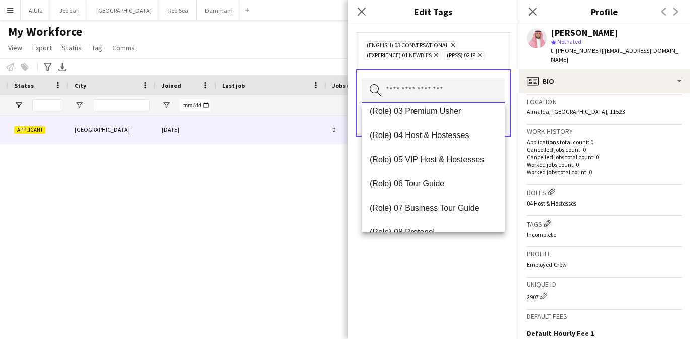
scroll to position [326, 0]
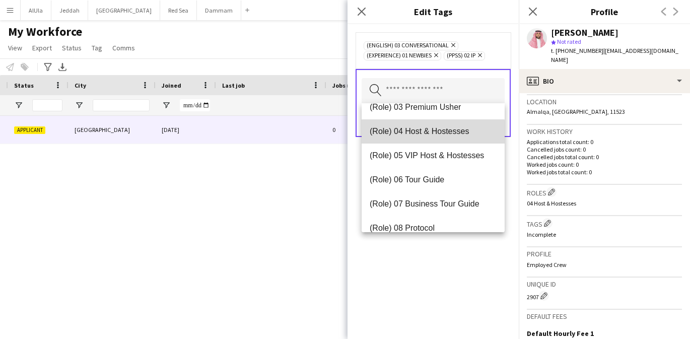
click at [431, 135] on span "(Role) 04 Host & Hostesses" at bounding box center [433, 131] width 127 height 10
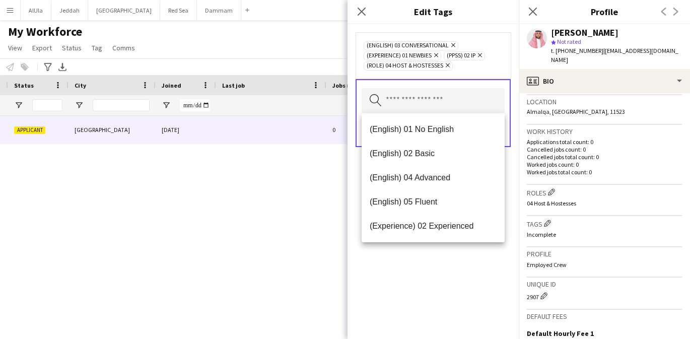
click at [432, 294] on div "(English) 03 Conversational Remove (Experience) 01 Newbies Remove (PPSS) 02 IP …" at bounding box center [432, 181] width 171 height 315
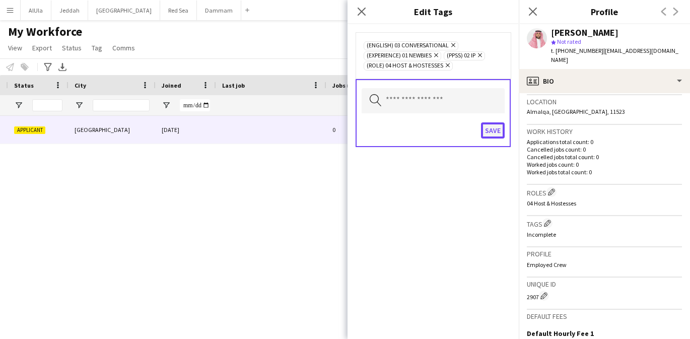
click at [497, 131] on button "Save" at bounding box center [493, 130] width 24 height 16
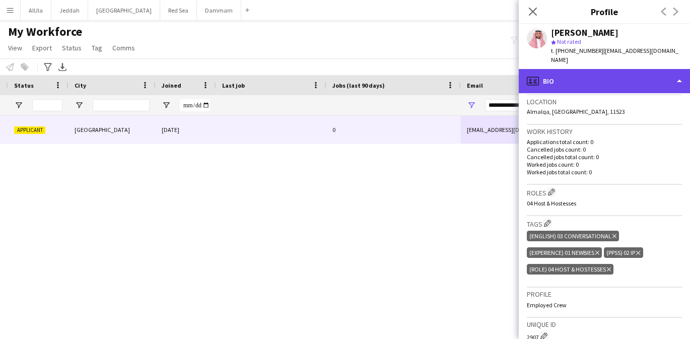
click at [549, 74] on div "profile Bio" at bounding box center [604, 81] width 171 height 24
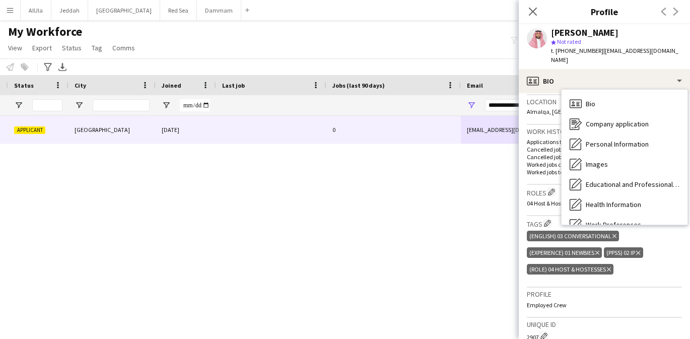
click at [445, 222] on div "Alwuhayb 2907 Applicant [GEOGRAPHIC_DATA] [DATE] 0 [EMAIL_ADDRESS][DOMAIN_NAME]…" at bounding box center [336, 218] width 672 height 205
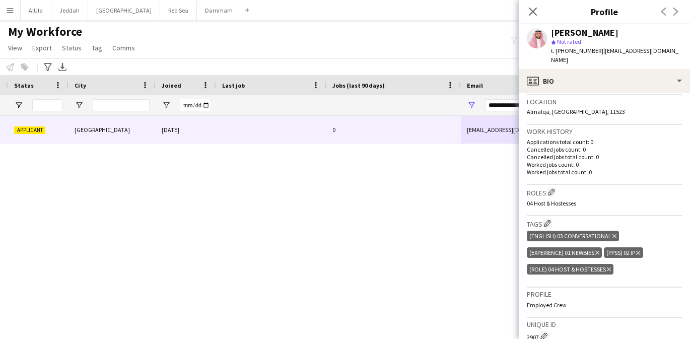
scroll to position [395, 0]
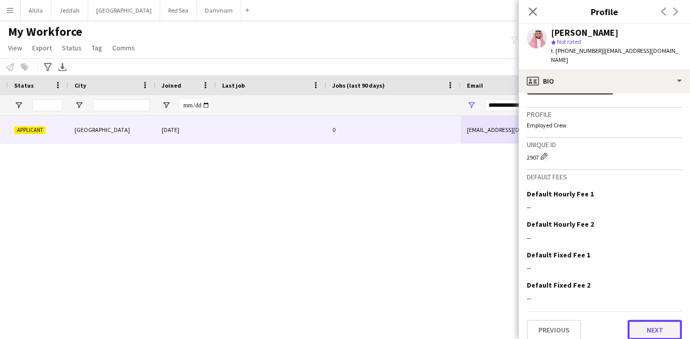
click at [653, 320] on button "Next" at bounding box center [655, 330] width 54 height 20
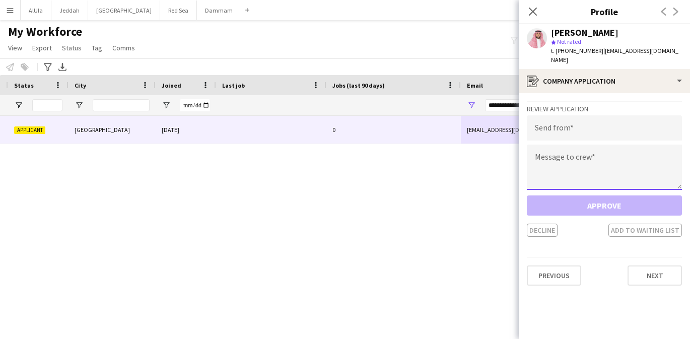
click at [580, 151] on textarea at bounding box center [604, 167] width 155 height 45
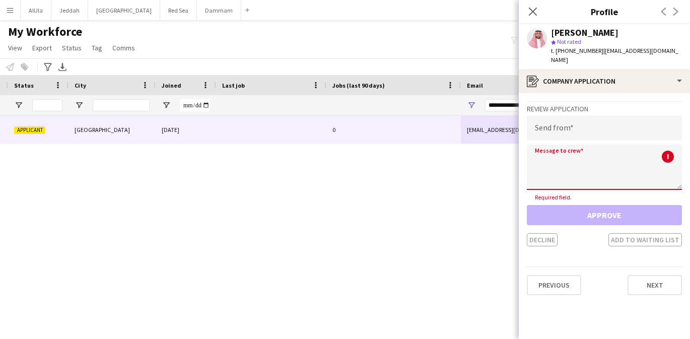
paste textarea "**********"
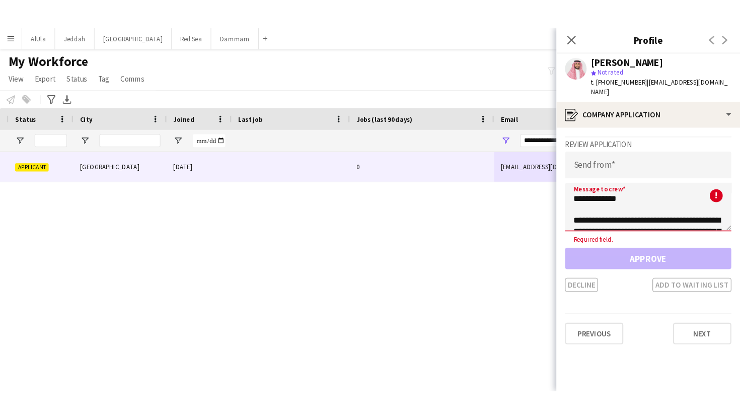
scroll to position [167, 0]
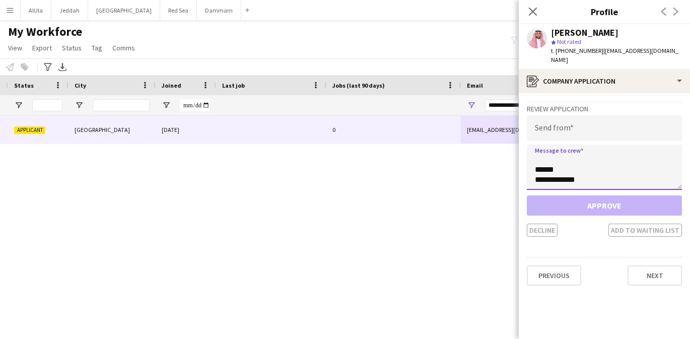
type textarea "**********"
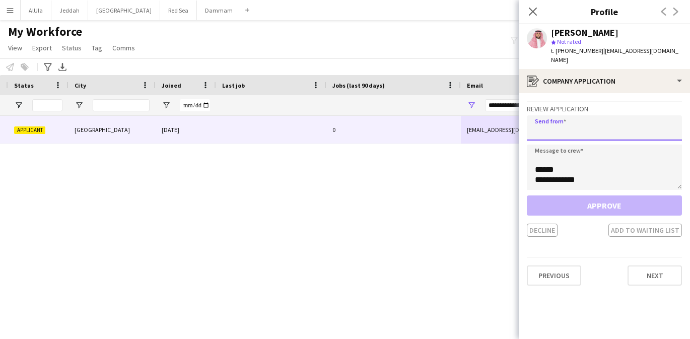
click at [571, 120] on input "email" at bounding box center [604, 127] width 155 height 25
paste input "**********"
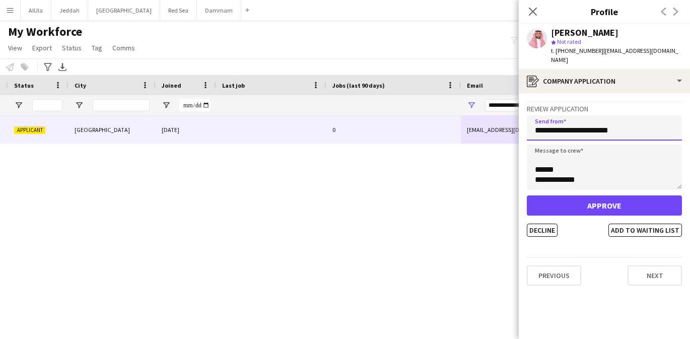
type input "**********"
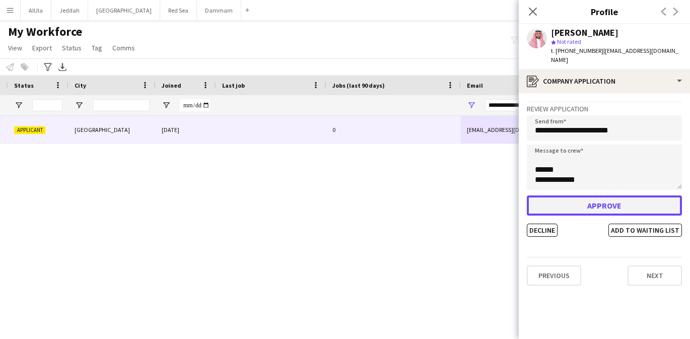
click at [582, 195] on button "Approve" at bounding box center [604, 205] width 155 height 20
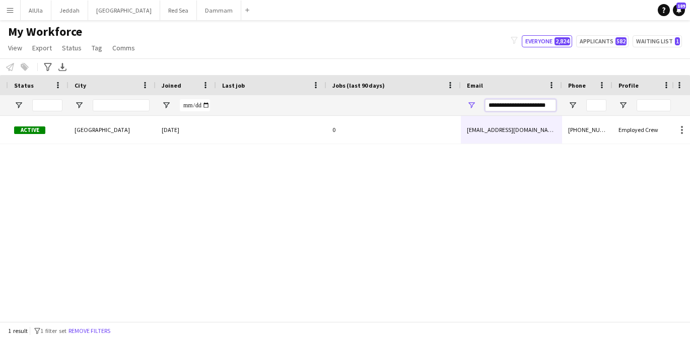
click at [538, 105] on input "**********" at bounding box center [520, 105] width 71 height 12
paste input "**********"
type input "**********"
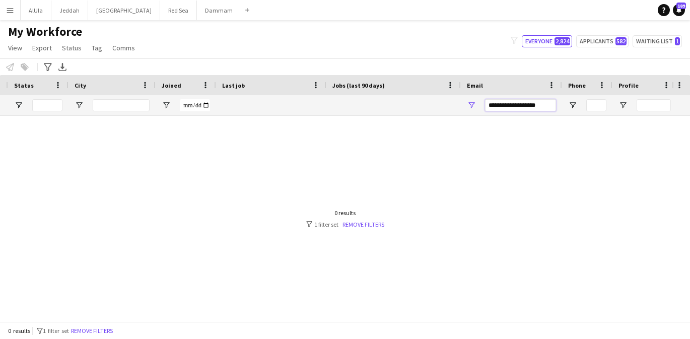
click at [524, 104] on input "**********" at bounding box center [520, 105] width 71 height 12
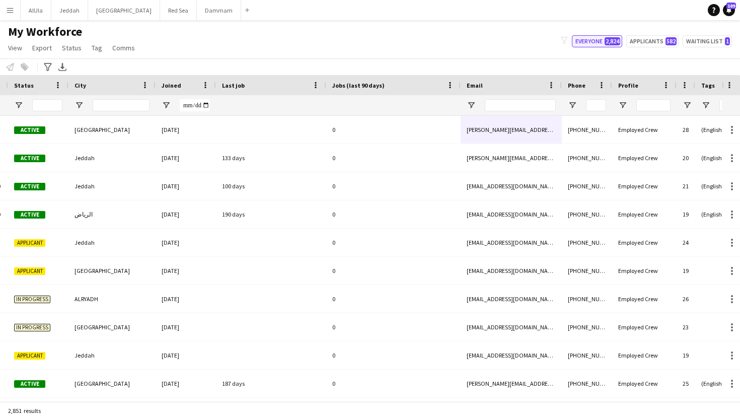
click at [606, 44] on button "Everyone 2,824" at bounding box center [597, 41] width 50 height 12
click at [654, 45] on button "Applicants 582" at bounding box center [653, 41] width 52 height 12
type input "**********"
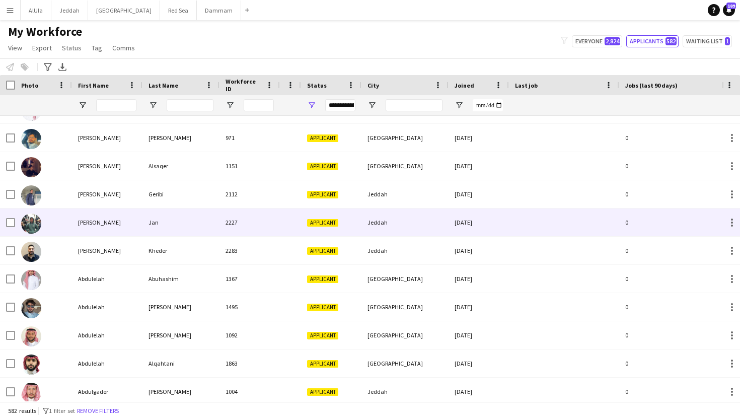
scroll to position [102, 0]
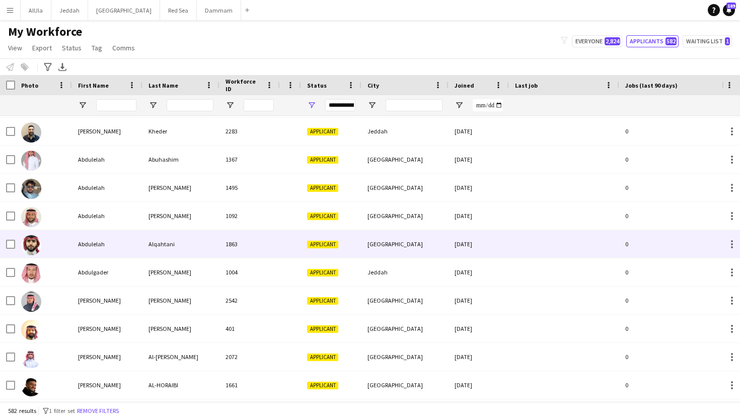
click at [142, 241] on div "Abdulelah" at bounding box center [107, 244] width 71 height 28
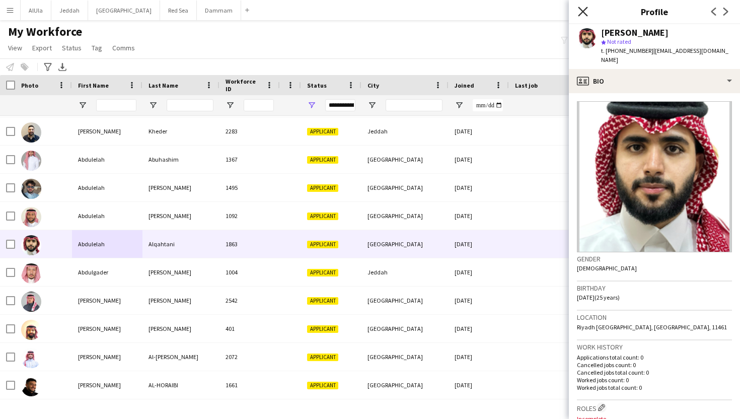
click at [583, 13] on icon "Close pop-in" at bounding box center [583, 12] width 10 height 10
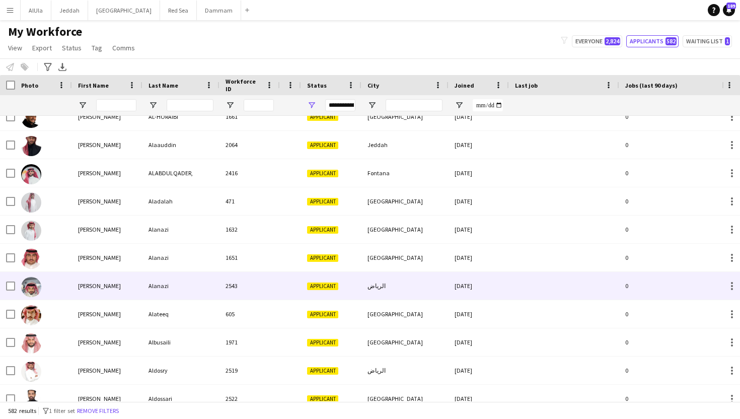
click at [222, 287] on div "2543" at bounding box center [250, 286] width 60 height 28
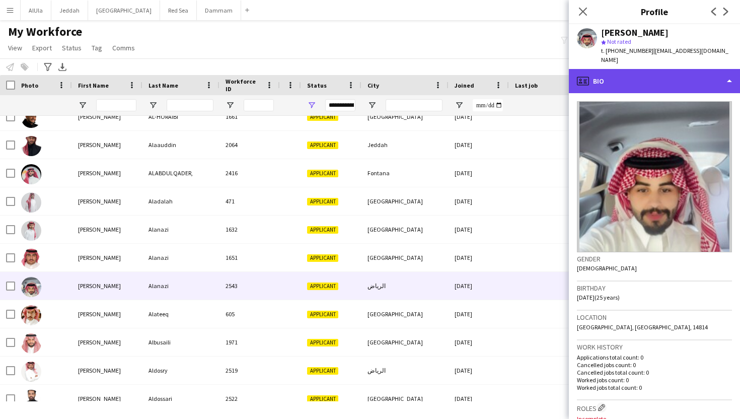
click at [629, 81] on div "profile Bio" at bounding box center [654, 81] width 171 height 24
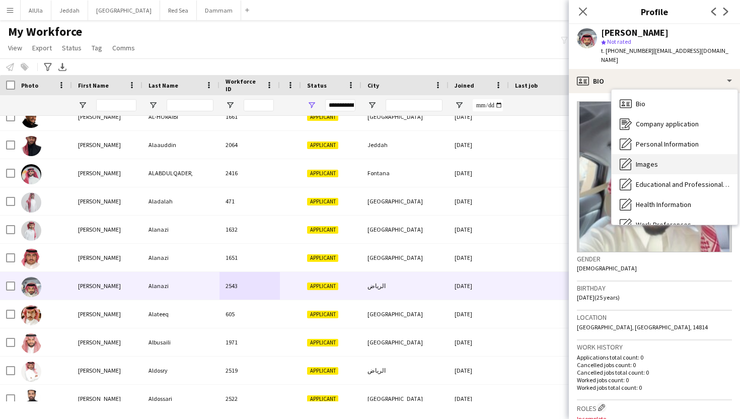
click at [642, 160] on span "Images" at bounding box center [647, 164] width 22 height 9
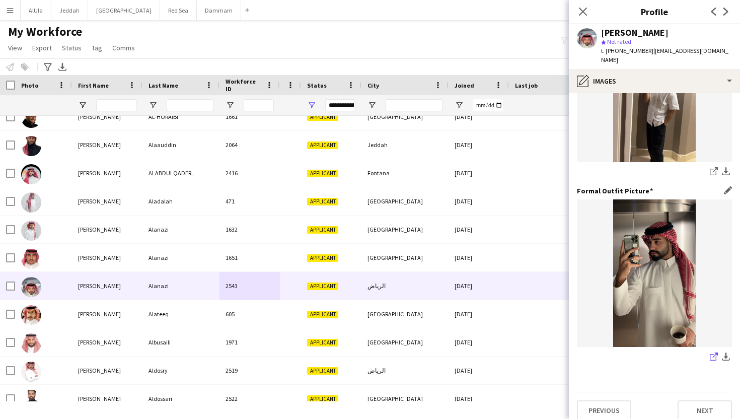
click at [689, 338] on icon "share-external-link-1" at bounding box center [714, 357] width 8 height 8
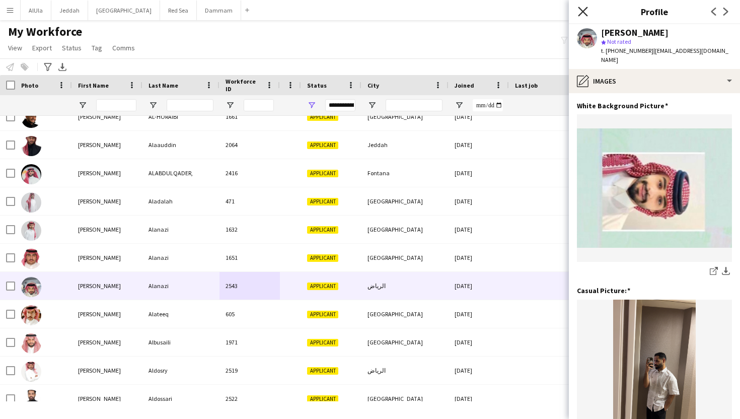
click at [583, 8] on icon "Close pop-in" at bounding box center [583, 12] width 10 height 10
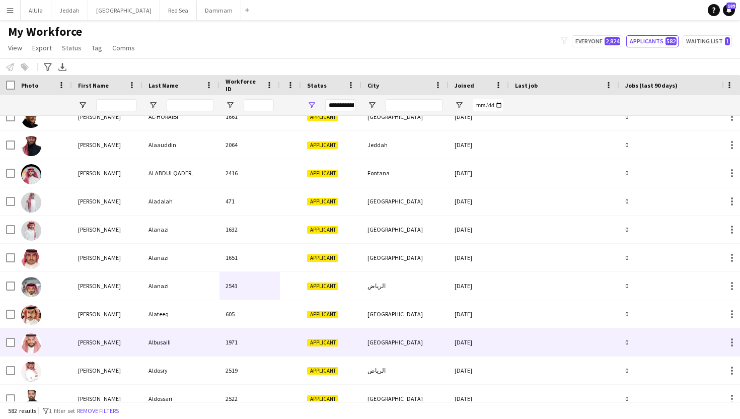
click at [179, 338] on div "Albusaili" at bounding box center [181, 342] width 77 height 28
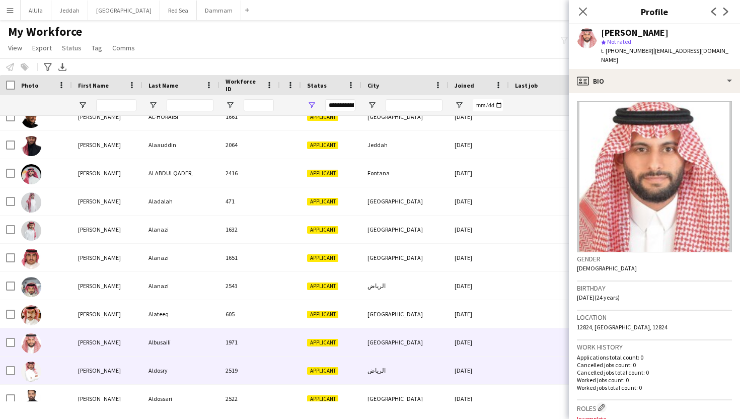
click at [178, 338] on div "Aldosry" at bounding box center [181, 371] width 77 height 28
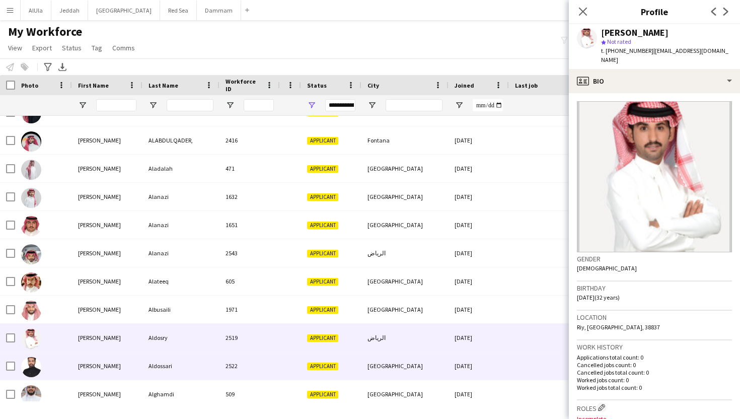
click at [178, 338] on div "Aldossari" at bounding box center [181, 366] width 77 height 28
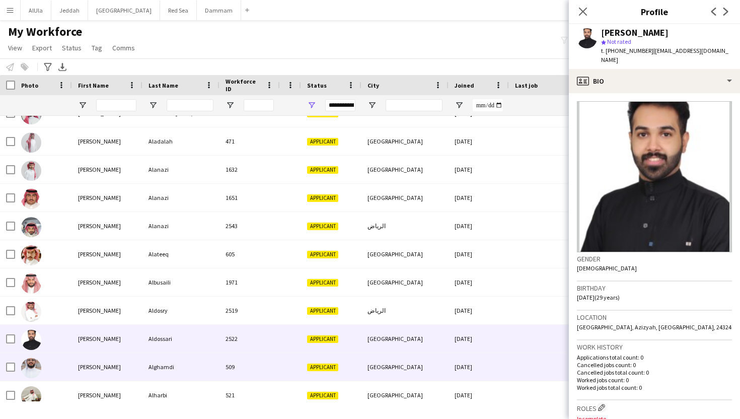
click at [177, 338] on div "Alghamdi" at bounding box center [181, 367] width 77 height 28
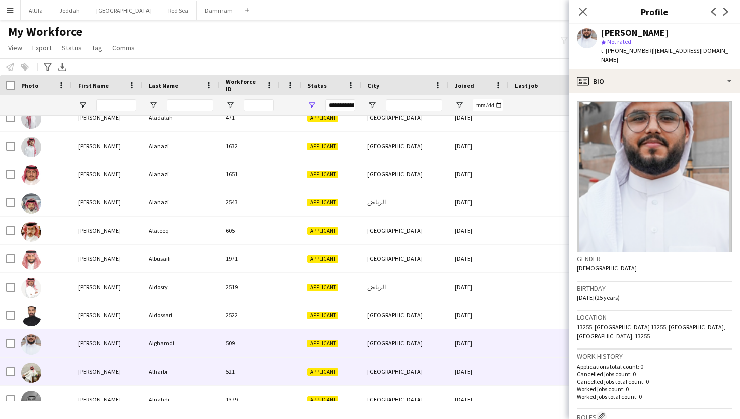
click at [177, 338] on div "Alharbi" at bounding box center [181, 372] width 77 height 28
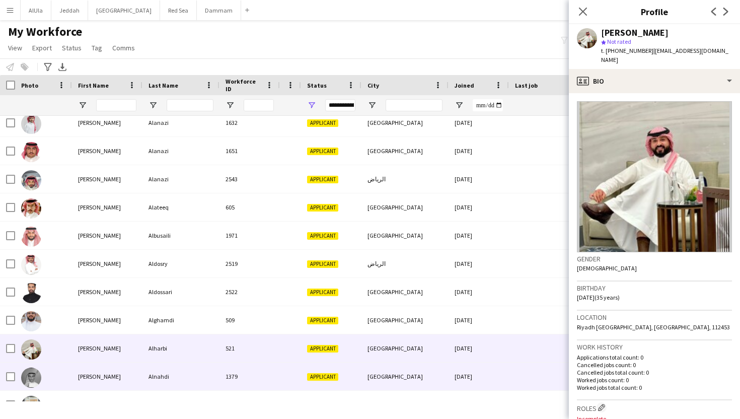
click at [177, 338] on div "Alnahdi" at bounding box center [181, 377] width 77 height 28
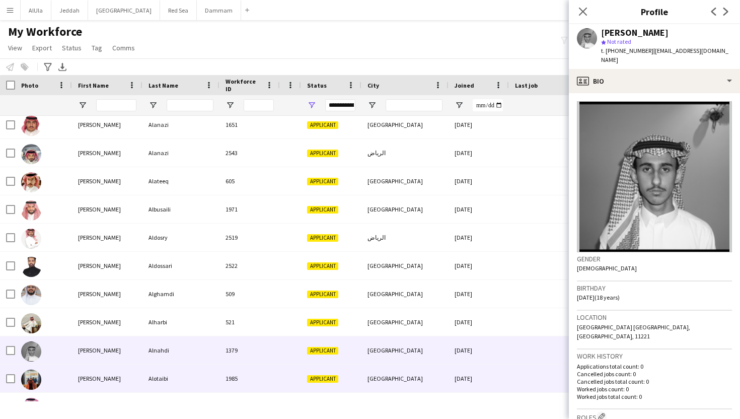
click at [177, 338] on div "Alotaibi" at bounding box center [181, 379] width 77 height 28
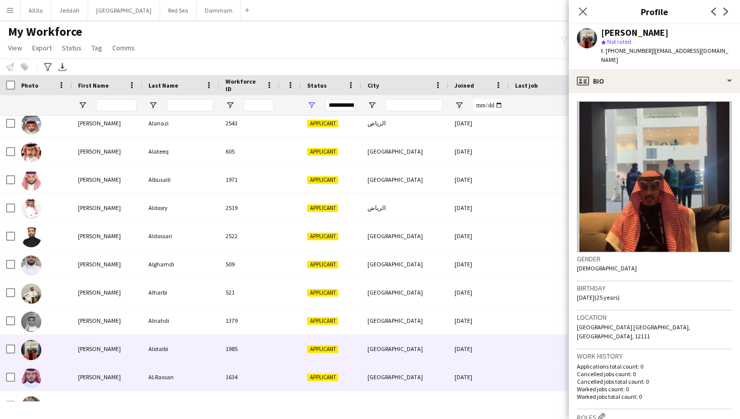
click at [177, 338] on div "ALRassan" at bounding box center [181, 377] width 77 height 28
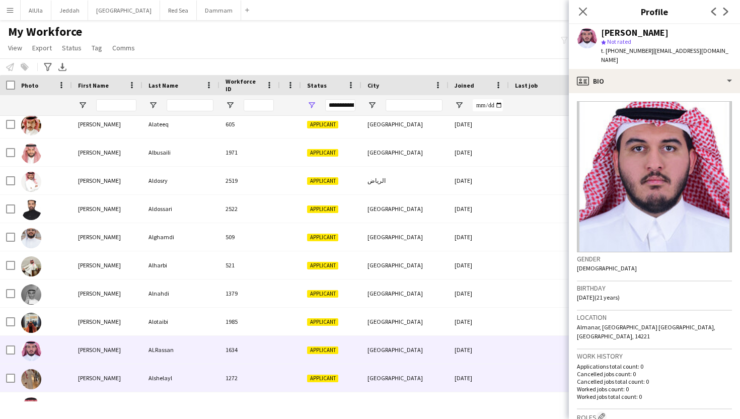
click at [177, 338] on div "Alshelayl" at bounding box center [181, 378] width 77 height 28
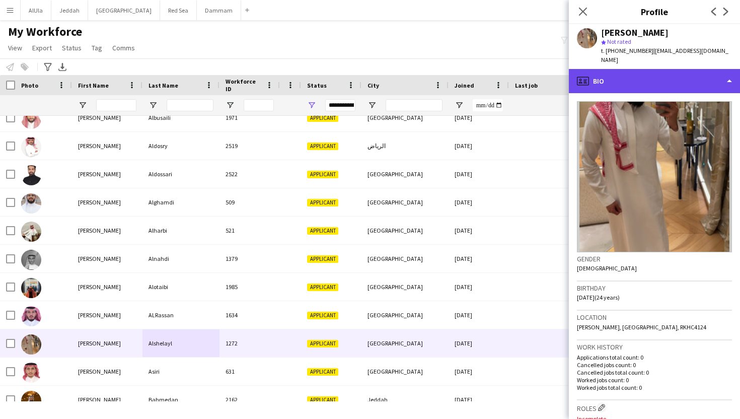
click at [642, 73] on div "profile Bio" at bounding box center [654, 81] width 171 height 24
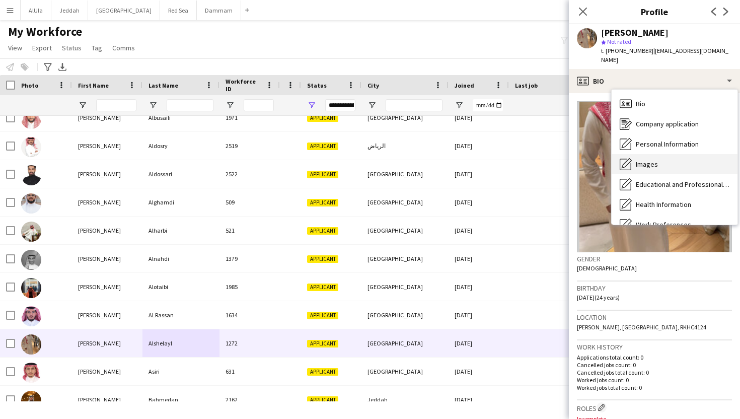
click at [640, 160] on span "Images" at bounding box center [647, 164] width 22 height 9
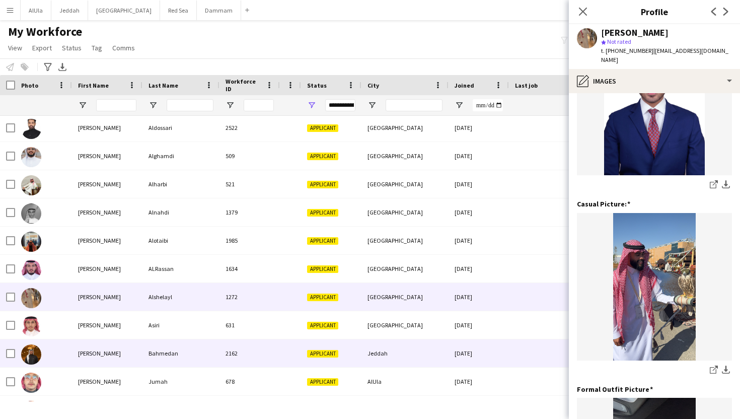
click at [260, 338] on div "2162" at bounding box center [250, 353] width 60 height 28
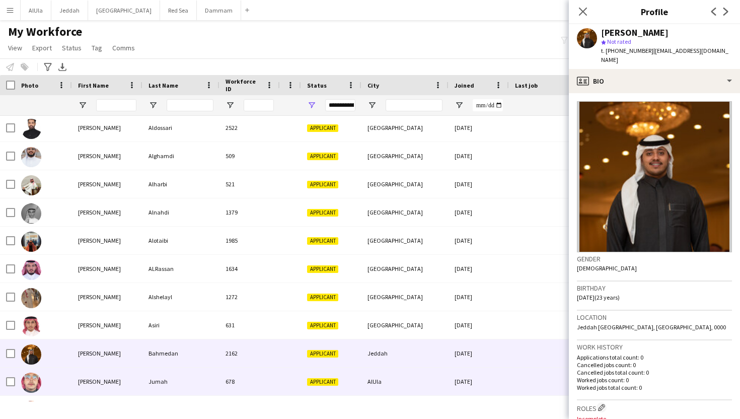
click at [251, 338] on div "678" at bounding box center [250, 382] width 60 height 28
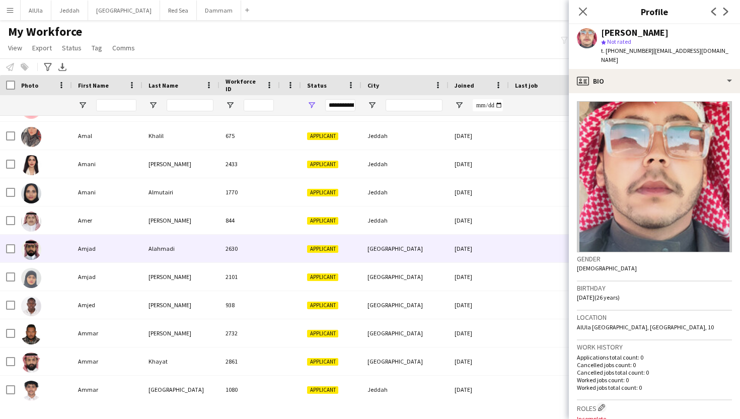
click at [177, 235] on div "Alahmadi" at bounding box center [181, 249] width 77 height 28
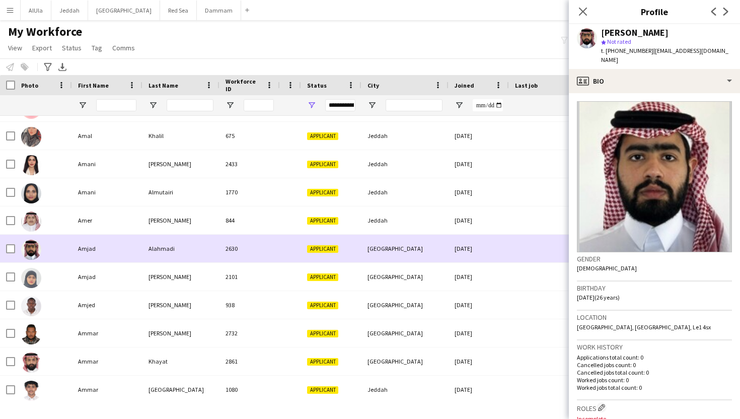
click at [176, 256] on div "Alahmadi" at bounding box center [181, 249] width 77 height 28
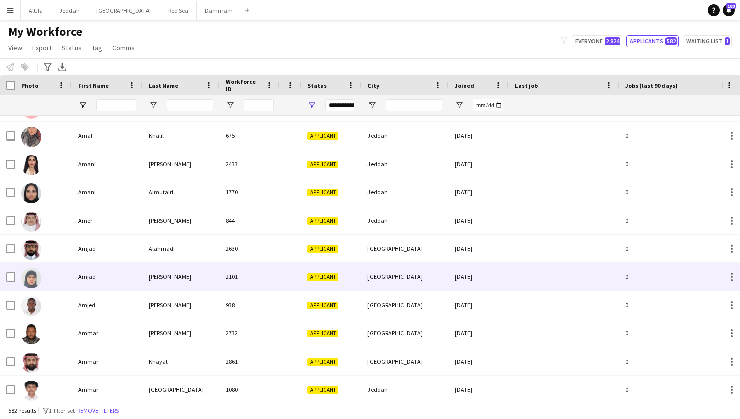
click at [175, 271] on div "[PERSON_NAME]" at bounding box center [181, 277] width 77 height 28
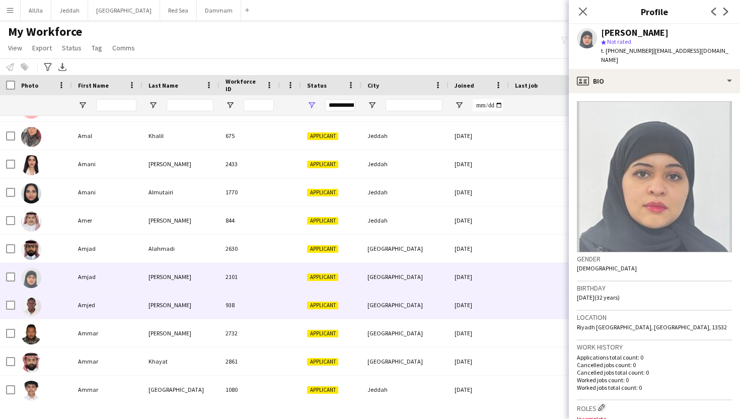
click at [170, 297] on div "[PERSON_NAME]" at bounding box center [181, 305] width 77 height 28
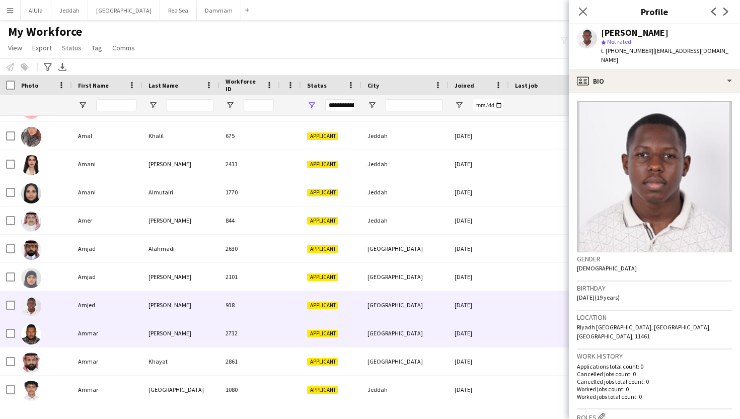
click at [168, 319] on div "[PERSON_NAME]" at bounding box center [181, 333] width 77 height 28
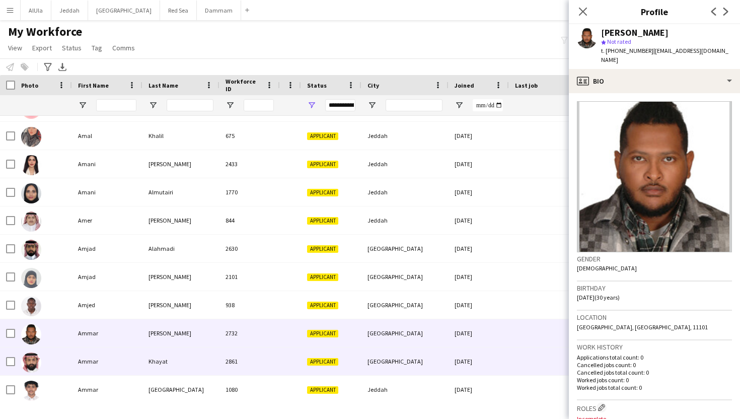
click at [164, 338] on div "Khayat" at bounding box center [181, 361] width 77 height 28
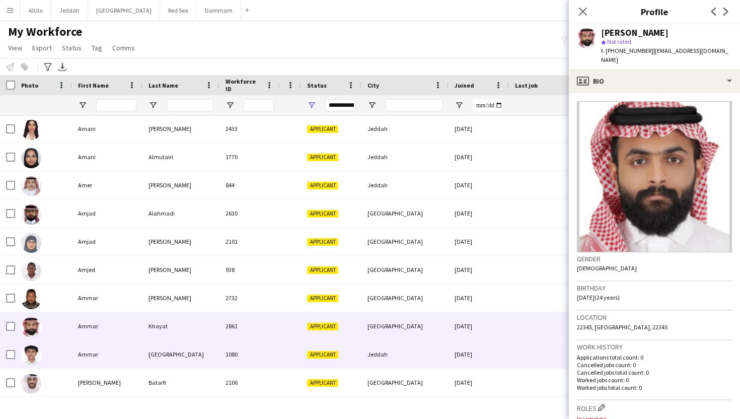
click at [163, 338] on div "[GEOGRAPHIC_DATA]" at bounding box center [181, 354] width 77 height 28
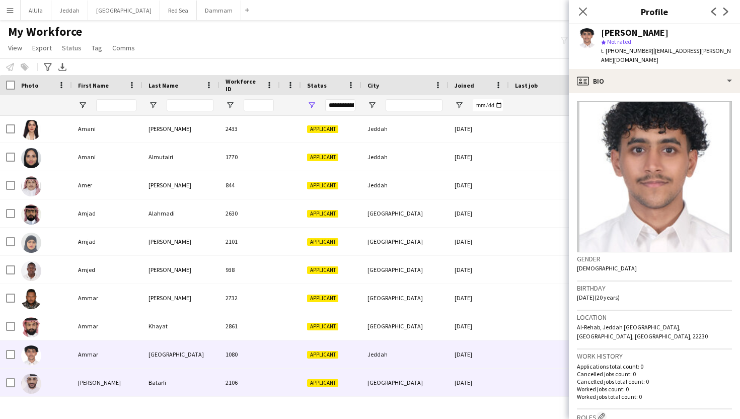
click at [162, 338] on div "Batarfi" at bounding box center [181, 383] width 77 height 28
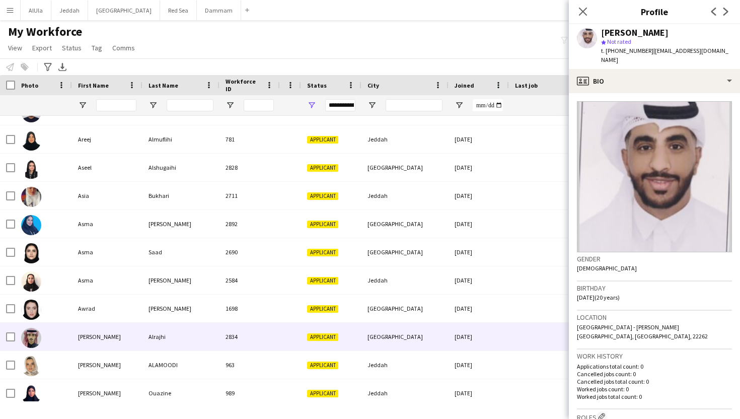
click at [160, 337] on div "Alrajhi" at bounding box center [181, 337] width 77 height 28
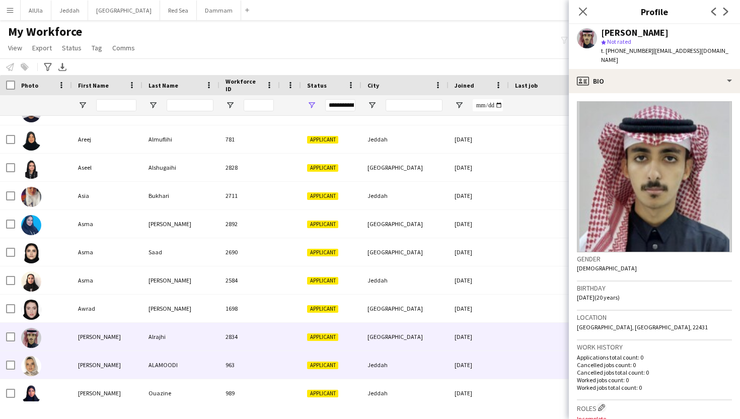
click at [160, 338] on div "ALAMOODI" at bounding box center [181, 365] width 77 height 28
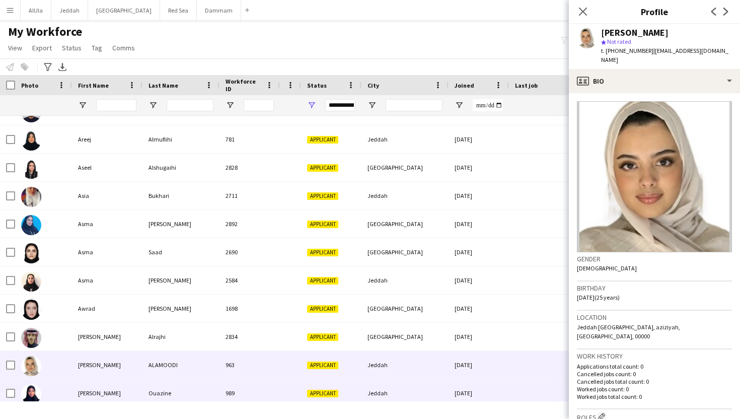
click at [161, 338] on div "Ouazine" at bounding box center [181, 393] width 77 height 28
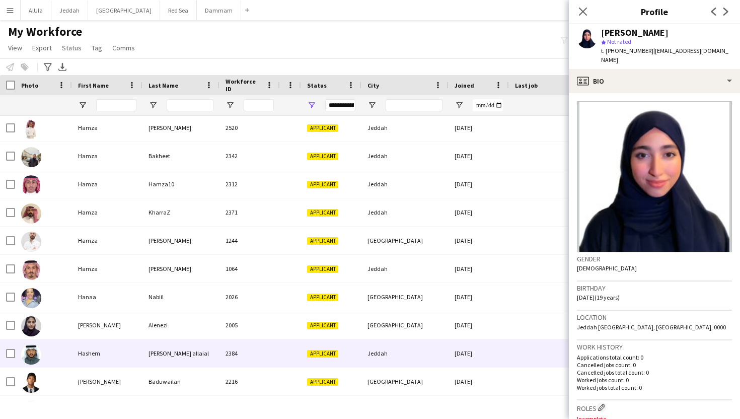
click at [158, 338] on div "[PERSON_NAME] allaial" at bounding box center [181, 353] width 77 height 28
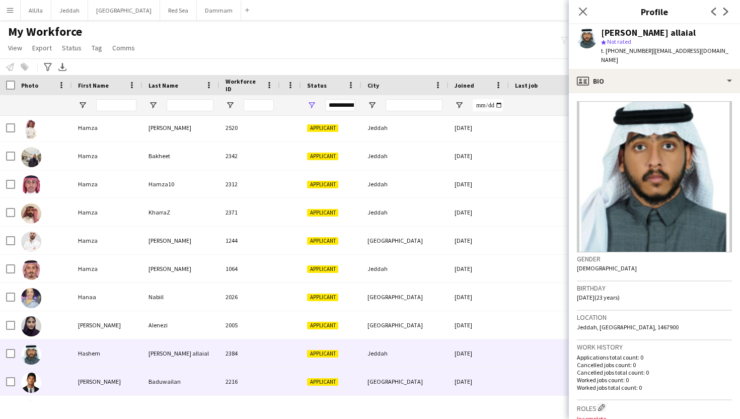
click at [158, 338] on div "Baduwailan" at bounding box center [181, 382] width 77 height 28
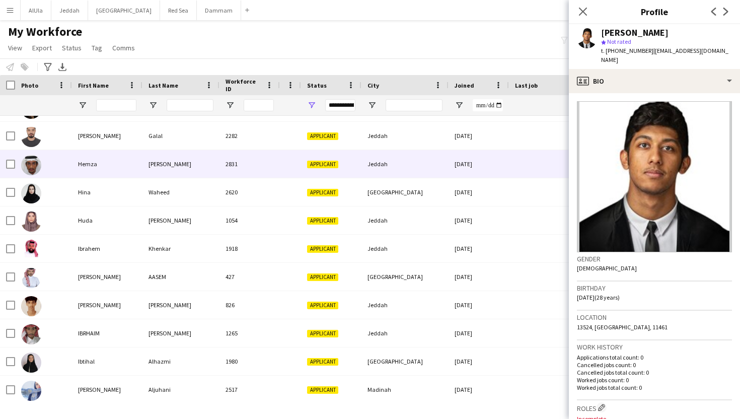
click at [160, 167] on div "[PERSON_NAME]" at bounding box center [181, 164] width 77 height 28
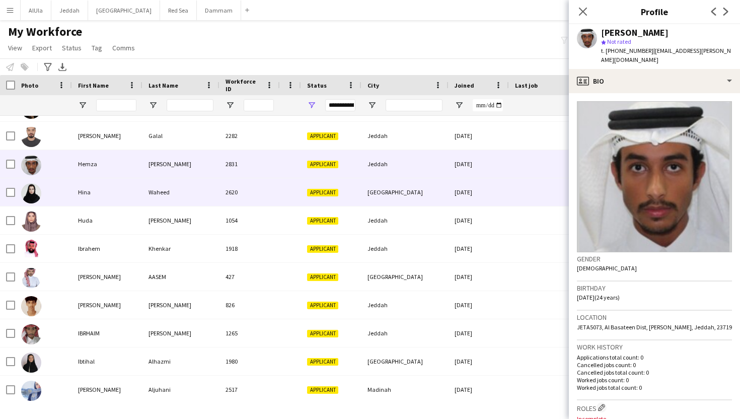
click at [160, 193] on div "Waheed" at bounding box center [181, 192] width 77 height 28
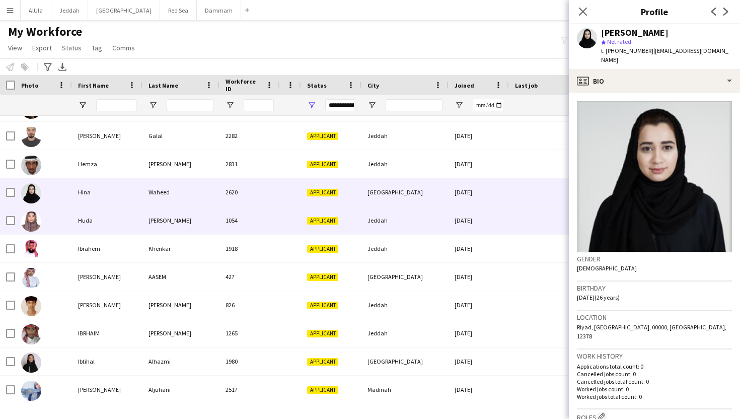
click at [160, 215] on div "[PERSON_NAME]" at bounding box center [181, 220] width 77 height 28
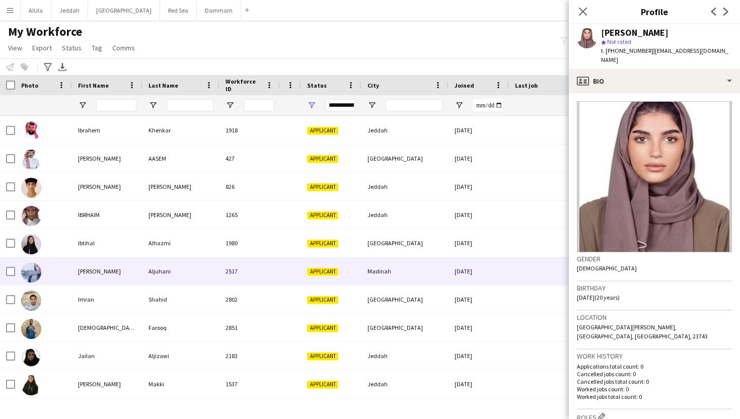
click at [160, 261] on div "Aljuhani" at bounding box center [181, 271] width 77 height 28
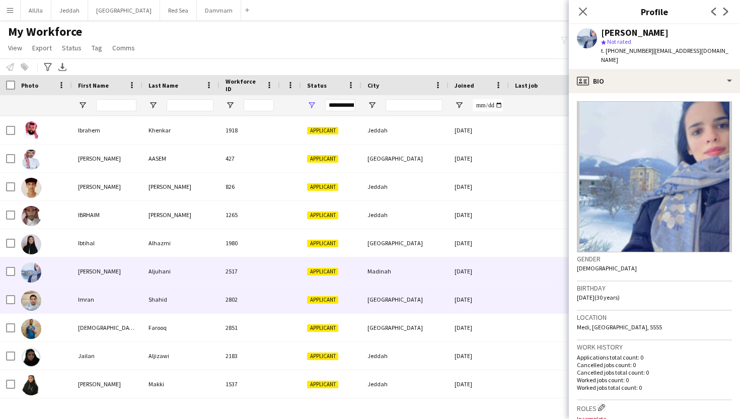
click at [162, 298] on div "Shahid" at bounding box center [181, 300] width 77 height 28
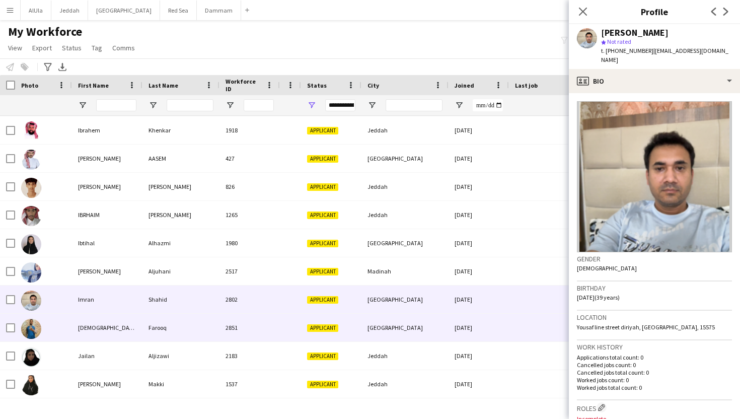
click at [162, 321] on div "Farooq" at bounding box center [181, 328] width 77 height 28
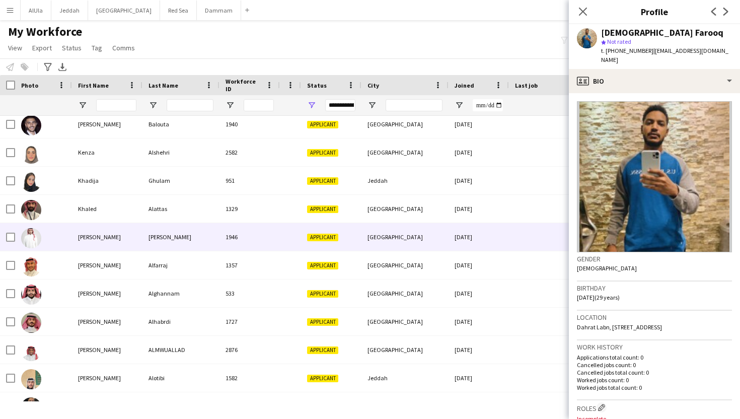
click at [164, 230] on div "[PERSON_NAME]" at bounding box center [181, 237] width 77 height 28
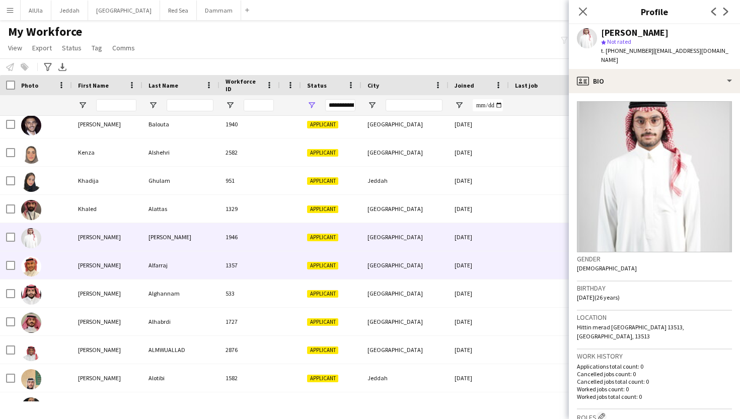
click at [164, 260] on div "Alfarraj" at bounding box center [181, 265] width 77 height 28
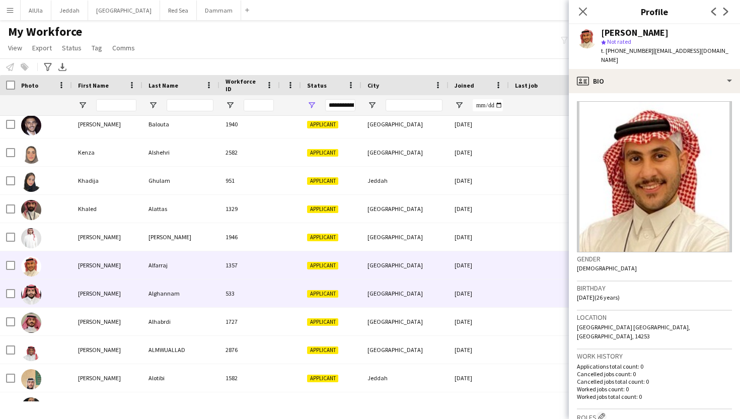
click at [162, 288] on div "Alghannam" at bounding box center [181, 294] width 77 height 28
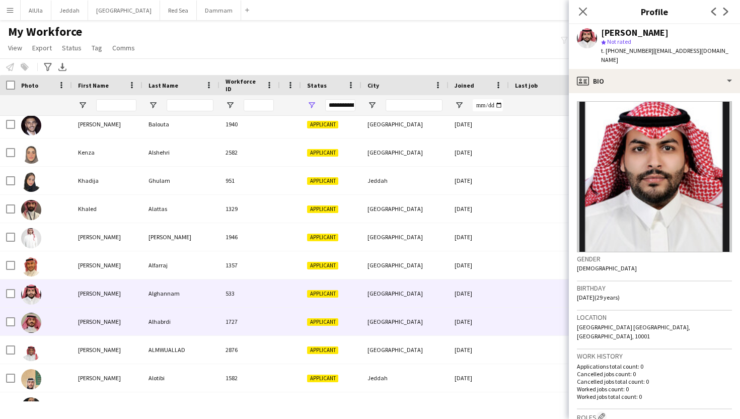
click at [159, 332] on div "Alhabrdi" at bounding box center [181, 322] width 77 height 28
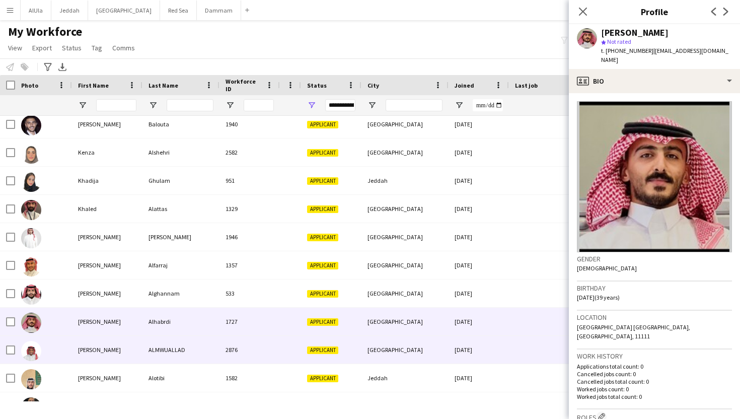
click at [158, 338] on div "ALMWUALLAD" at bounding box center [181, 350] width 77 height 28
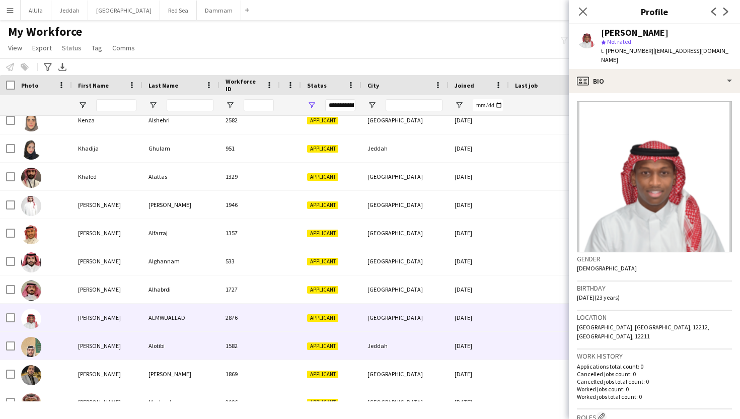
click at [158, 338] on div "Alotibi" at bounding box center [181, 346] width 77 height 28
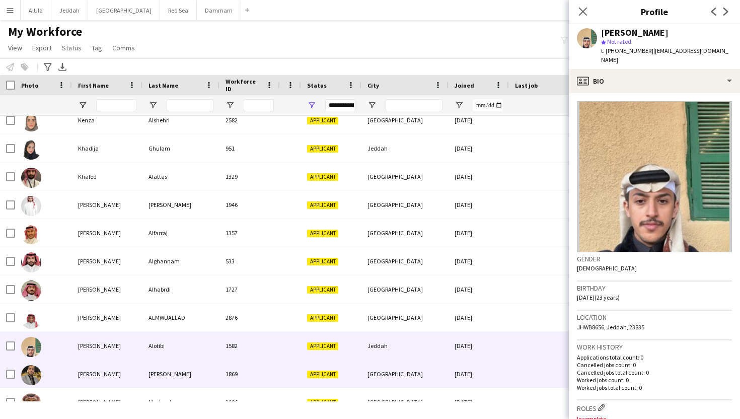
click at [160, 338] on div "[PERSON_NAME]" at bounding box center [181, 374] width 77 height 28
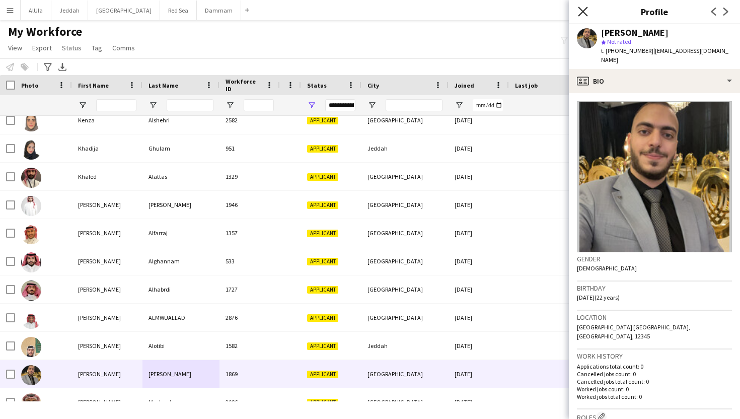
click at [584, 10] on icon at bounding box center [583, 12] width 10 height 10
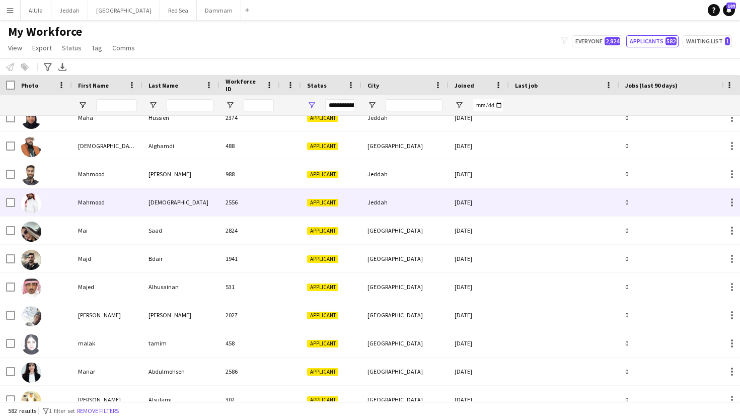
scroll to position [8307, 0]
